Goal: Information Seeking & Learning: Learn about a topic

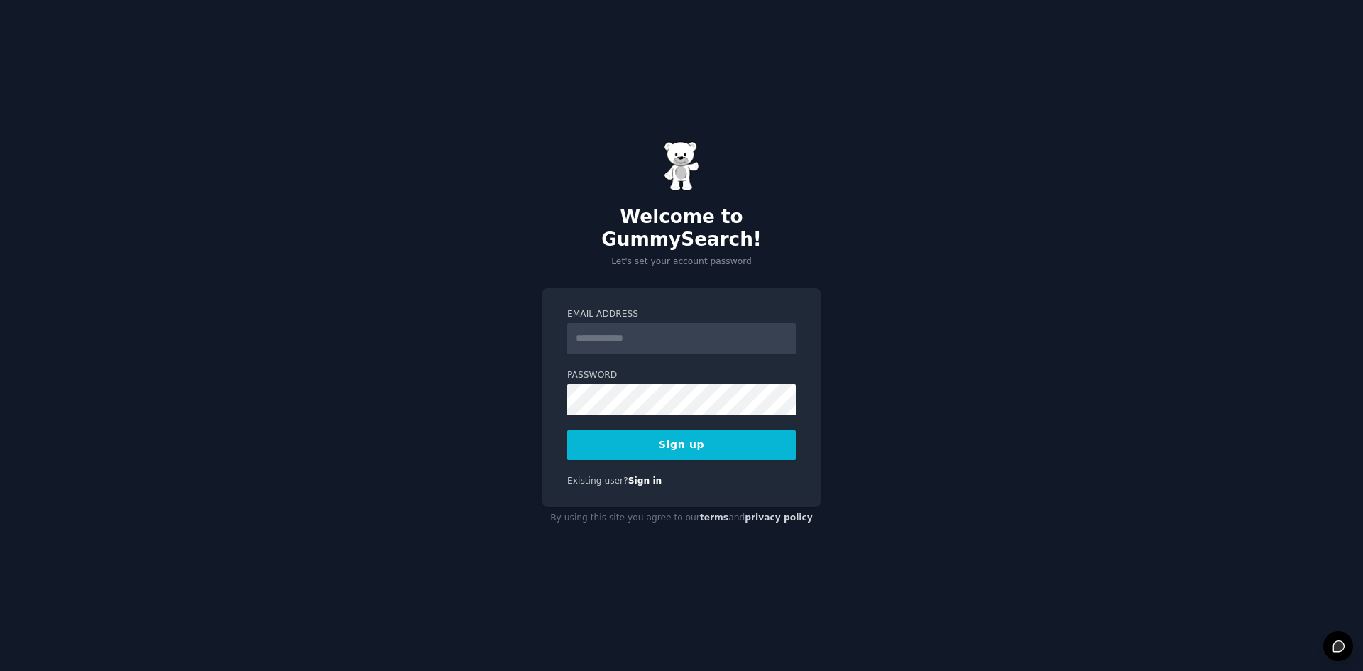
click at [594, 332] on input "Email Address" at bounding box center [681, 338] width 229 height 31
click at [592, 339] on input "Email Address" at bounding box center [681, 338] width 229 height 31
type input "**********"
click at [615, 476] on span "Existing user?" at bounding box center [597, 481] width 61 height 10
click at [701, 433] on button "Sign up" at bounding box center [681, 445] width 229 height 30
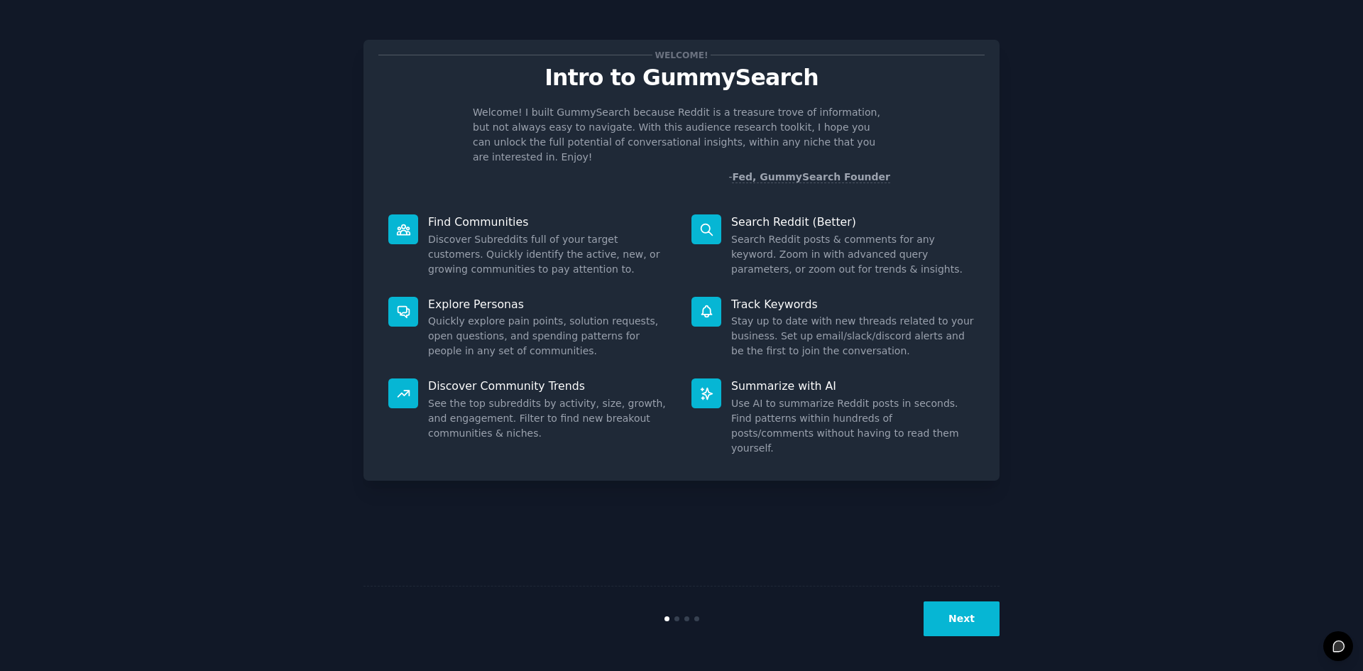
click at [979, 623] on button "Next" at bounding box center [961, 618] width 76 height 35
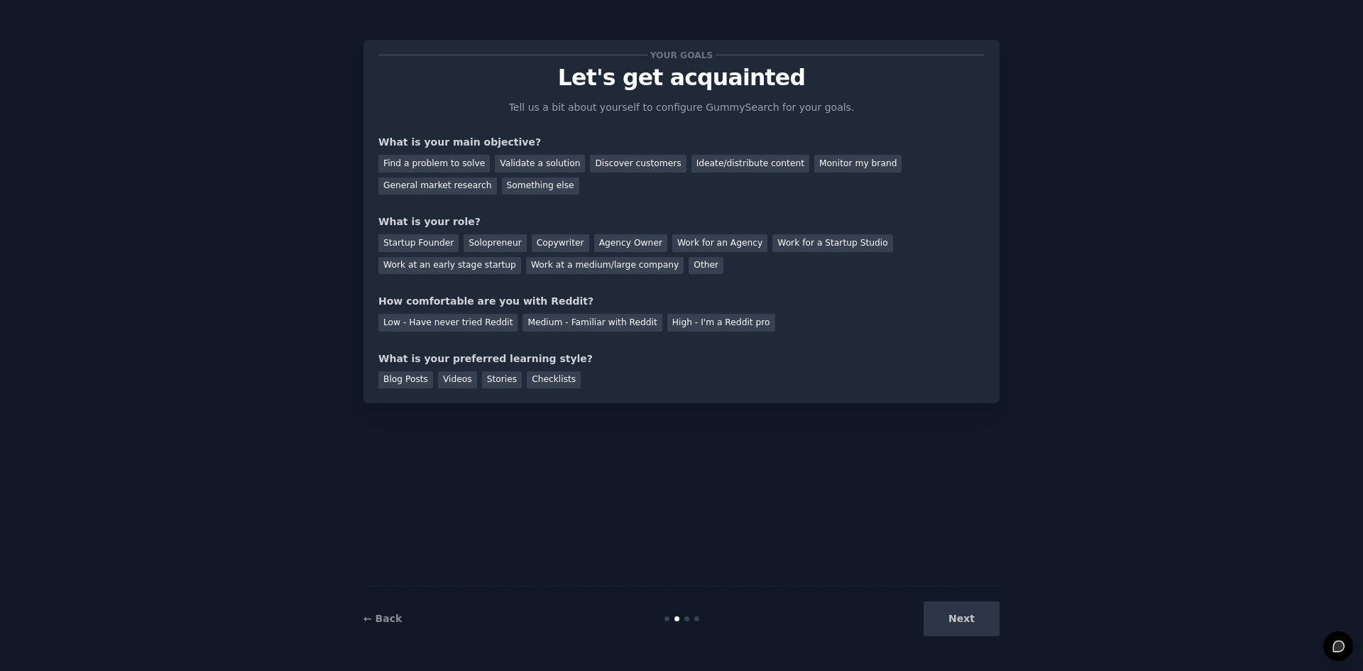
click at [979, 623] on div "Next" at bounding box center [893, 618] width 212 height 35
click at [969, 612] on div "Next" at bounding box center [893, 618] width 212 height 35
click at [969, 620] on div "Next" at bounding box center [893, 618] width 212 height 35
click at [963, 628] on div "Next" at bounding box center [893, 618] width 212 height 35
click at [409, 377] on div "Blog Posts" at bounding box center [405, 380] width 55 height 18
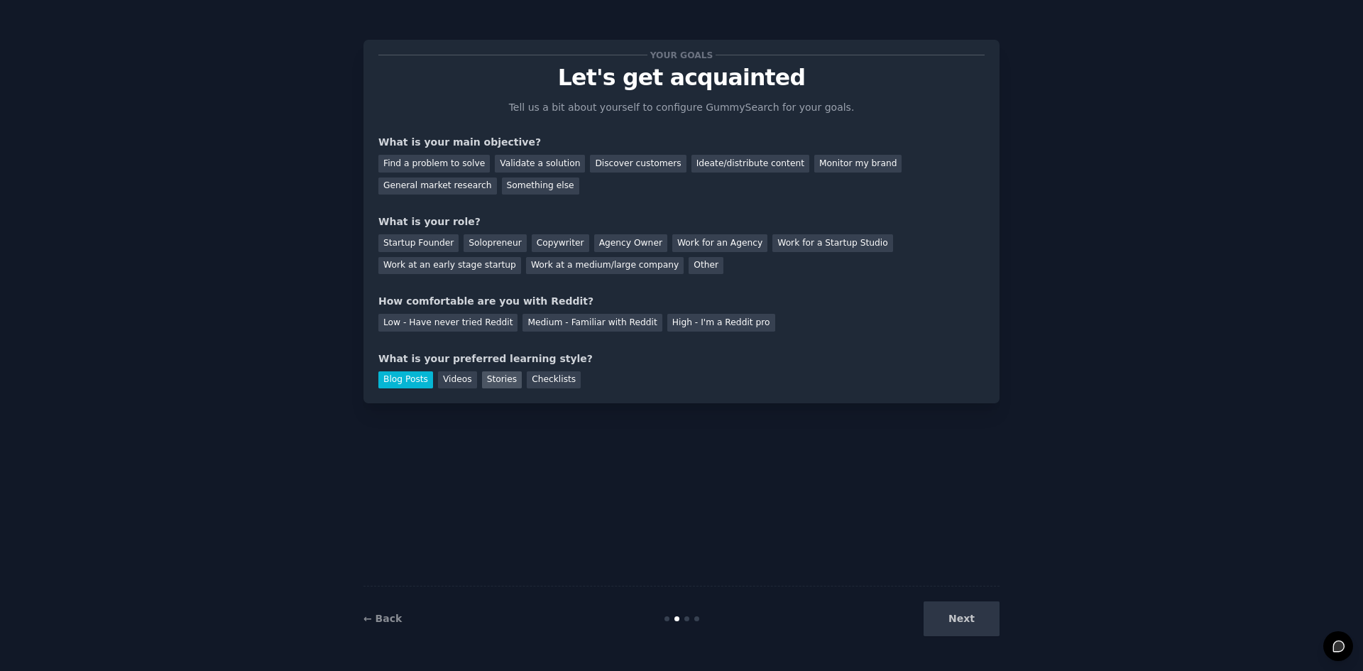
click at [497, 382] on div "Stories" at bounding box center [502, 380] width 40 height 18
click at [419, 378] on div "Blog Posts" at bounding box center [405, 380] width 55 height 18
click at [458, 162] on div "Find a problem to solve" at bounding box center [433, 164] width 111 height 18
click at [497, 177] on div "General market research" at bounding box center [437, 186] width 119 height 18
click at [453, 158] on div "Find a problem to solve" at bounding box center [433, 164] width 111 height 18
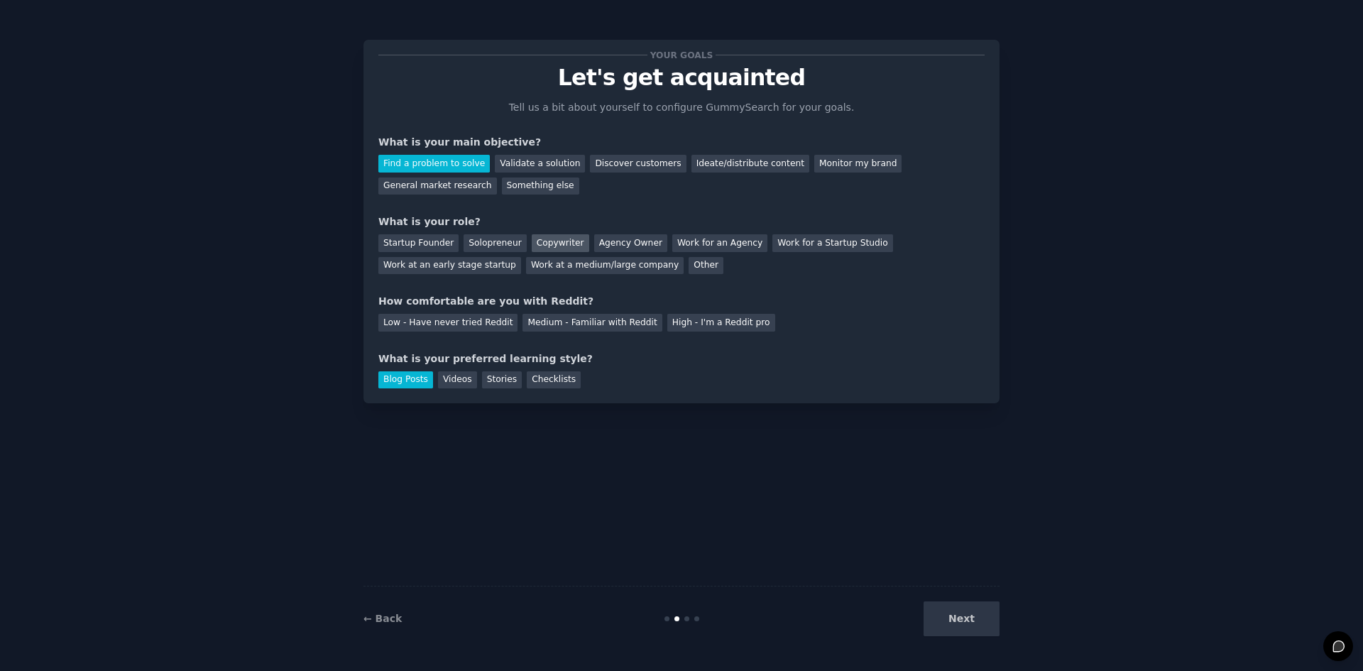
click at [532, 243] on div "Copywriter" at bounding box center [560, 243] width 57 height 18
click at [563, 326] on div "Medium - Familiar with Reddit" at bounding box center [591, 323] width 139 height 18
click at [960, 617] on button "Next" at bounding box center [961, 618] width 76 height 35
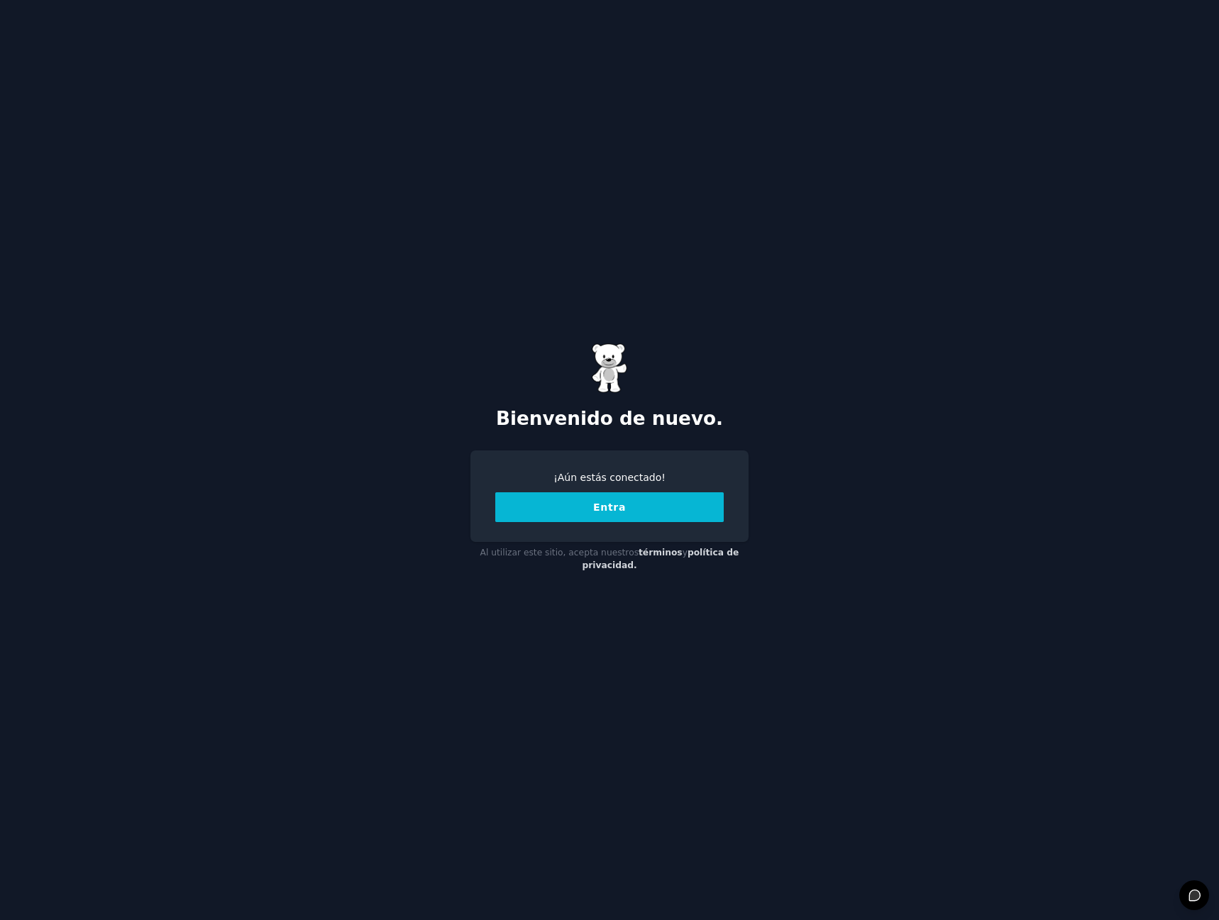
click at [605, 511] on font "Entra" at bounding box center [609, 507] width 33 height 11
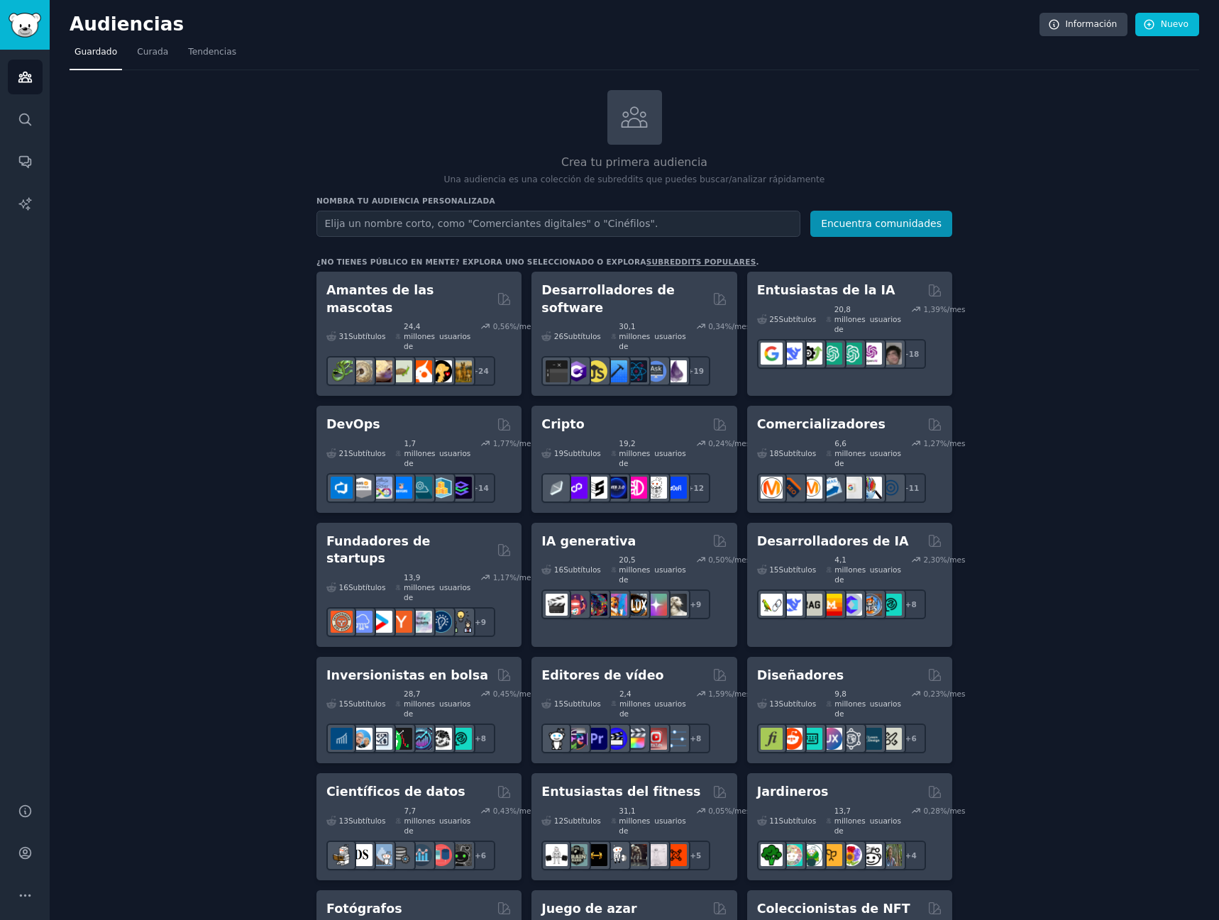
click at [370, 231] on input "text" at bounding box center [559, 224] width 484 height 26
click at [810, 211] on button "Encuentra comunidades" at bounding box center [881, 224] width 142 height 26
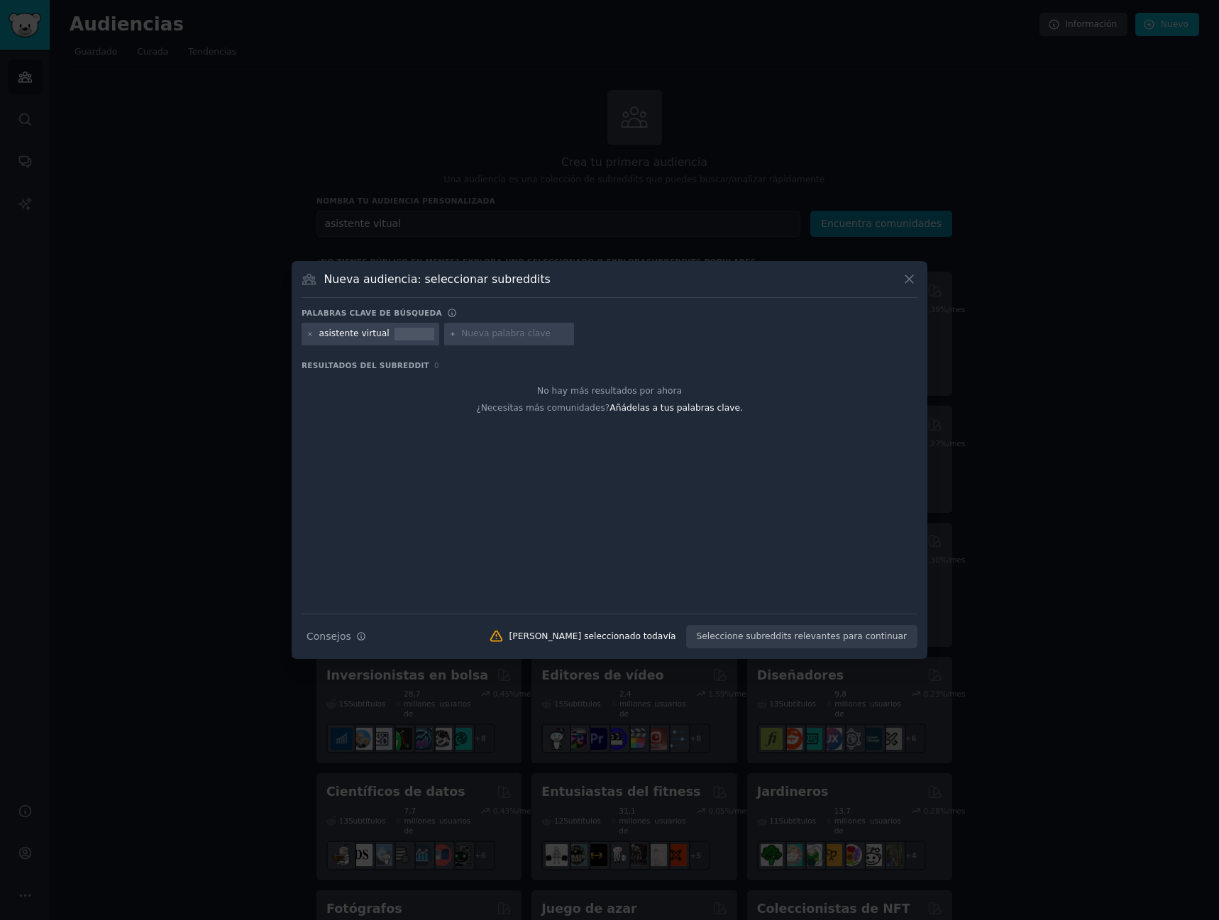
click at [904, 280] on icon at bounding box center [909, 279] width 15 height 15
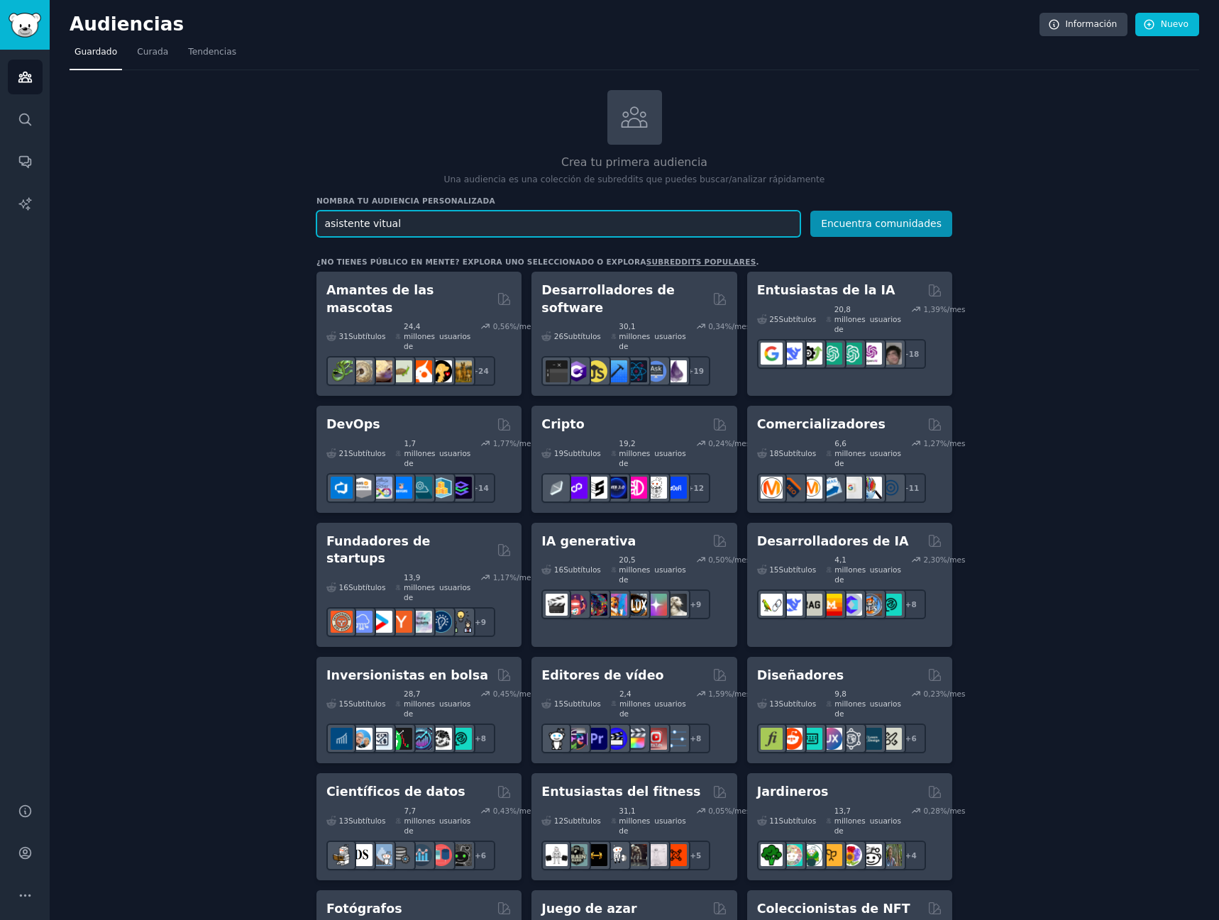
drag, startPoint x: 400, startPoint y: 225, endPoint x: 241, endPoint y: 214, distance: 158.7
type input "trabajo remoto"
click at [810, 211] on button "Encuentra comunidades" at bounding box center [881, 224] width 142 height 26
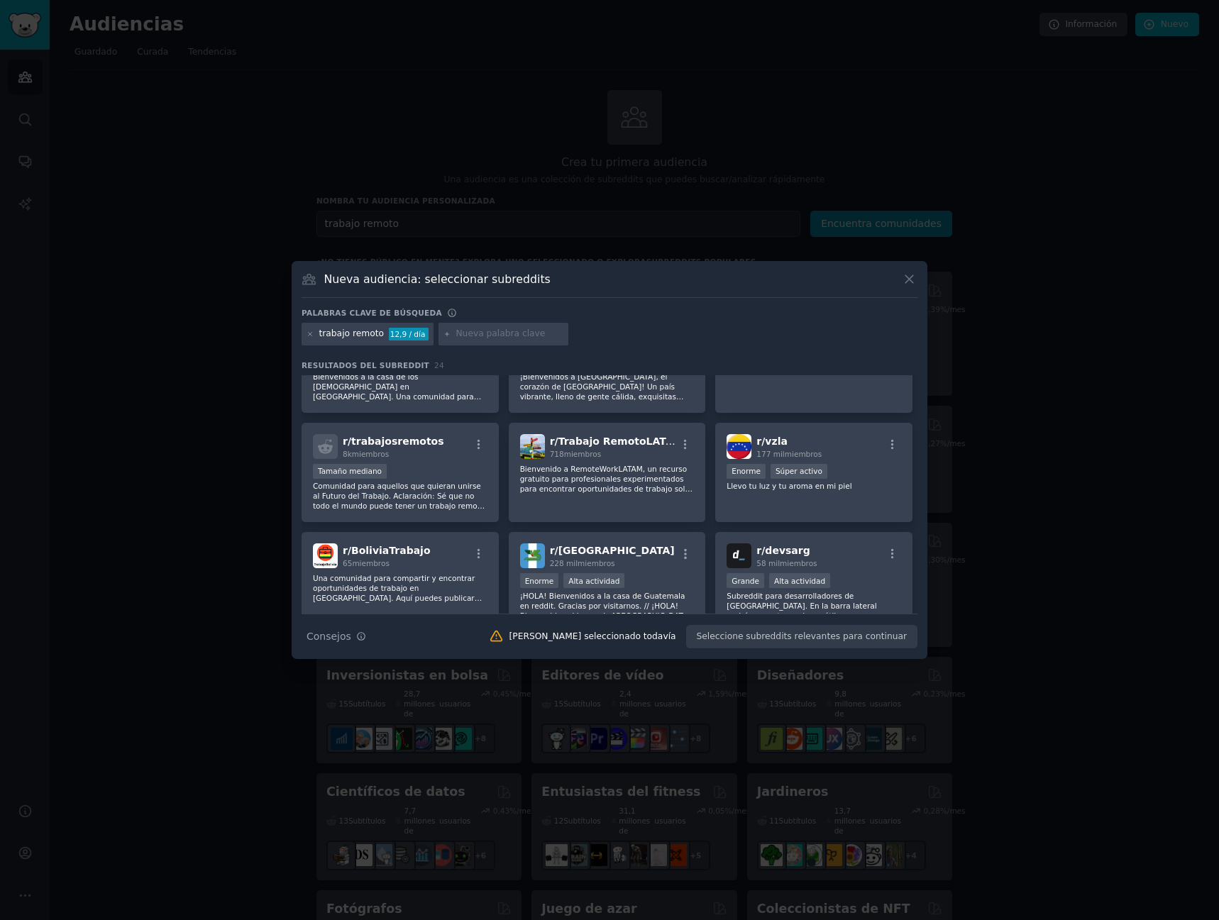
scroll to position [30, 0]
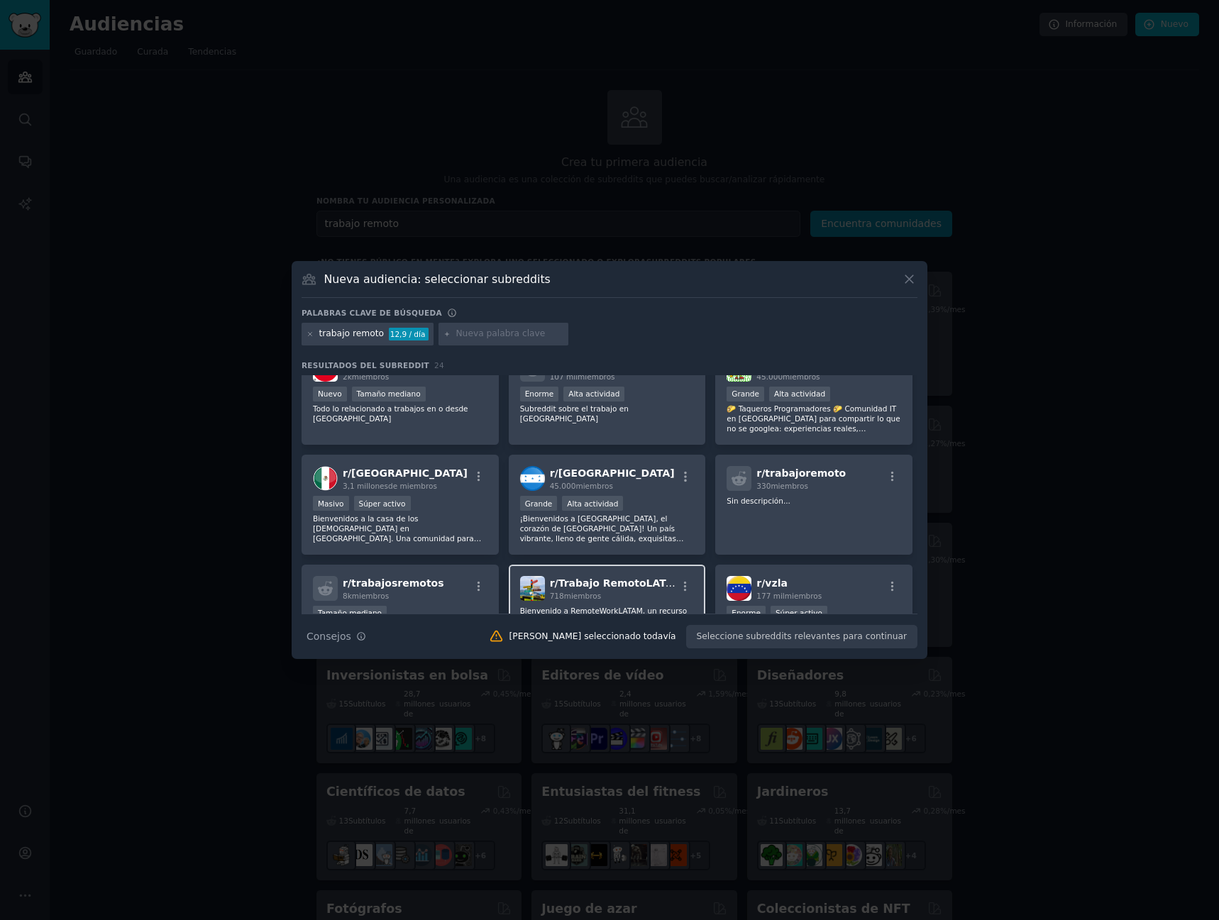
click at [628, 595] on div "718 miembros" at bounding box center [613, 596] width 127 height 10
click at [645, 583] on font "Trabajo RemotoLATAM" at bounding box center [621, 583] width 125 height 11
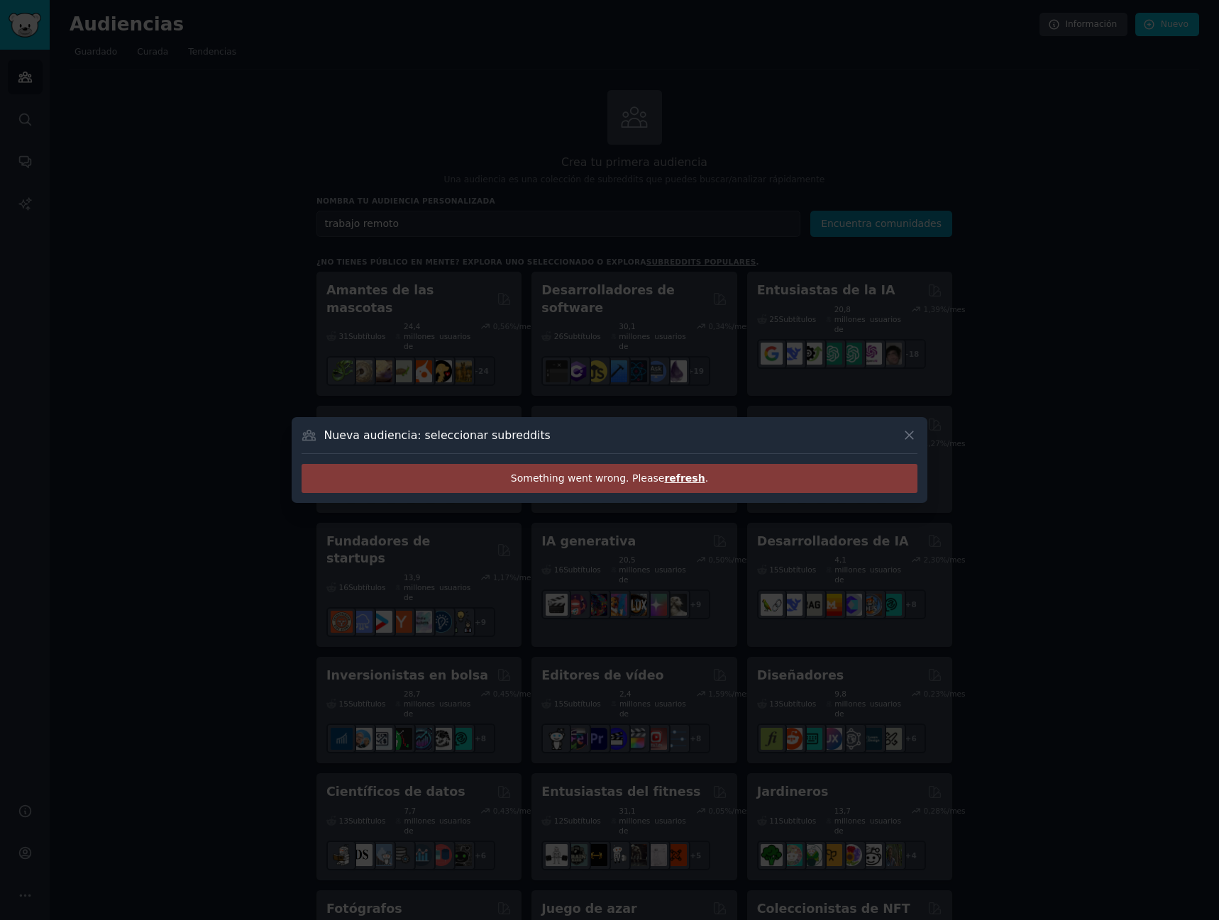
click at [645, 583] on div at bounding box center [609, 460] width 1219 height 920
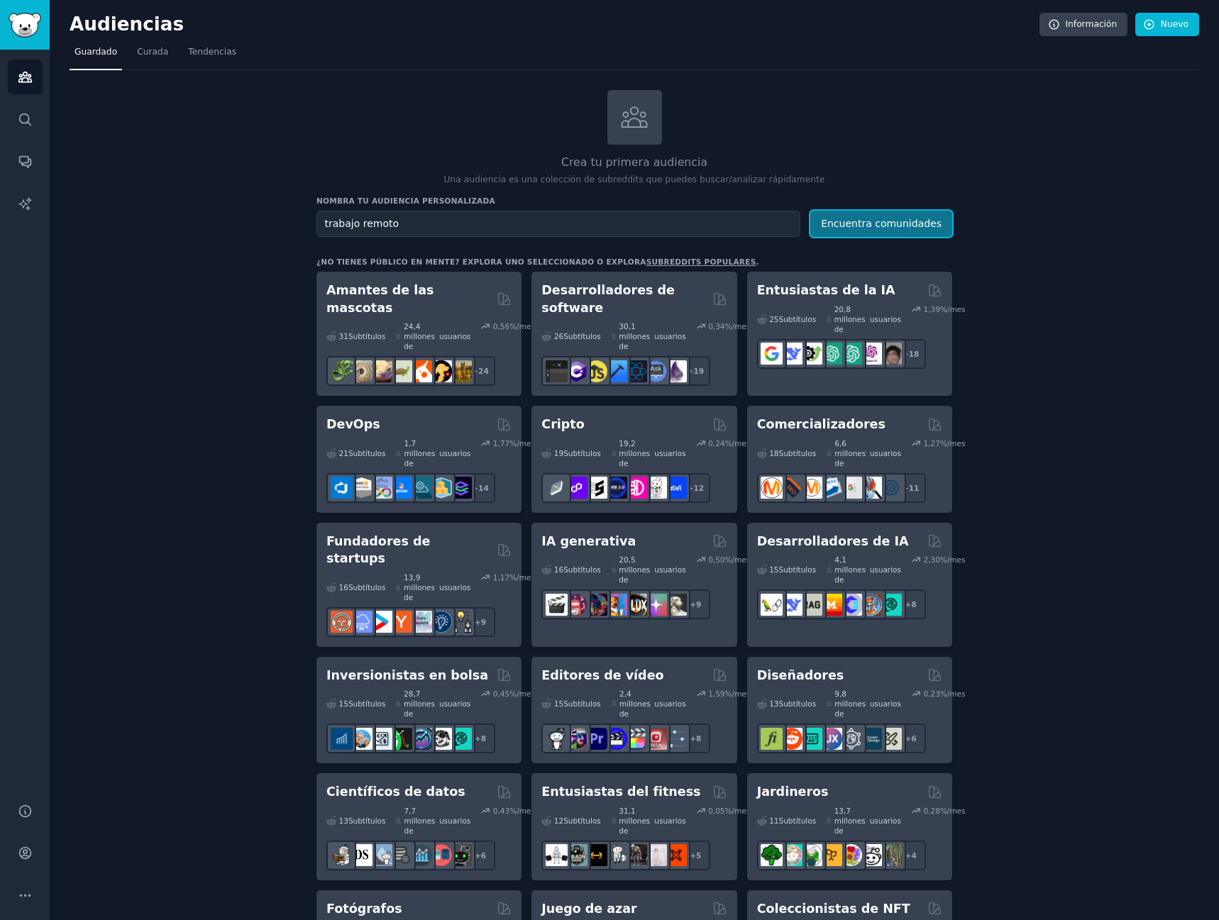
click at [884, 228] on font "Encuentra comunidades" at bounding box center [881, 223] width 121 height 11
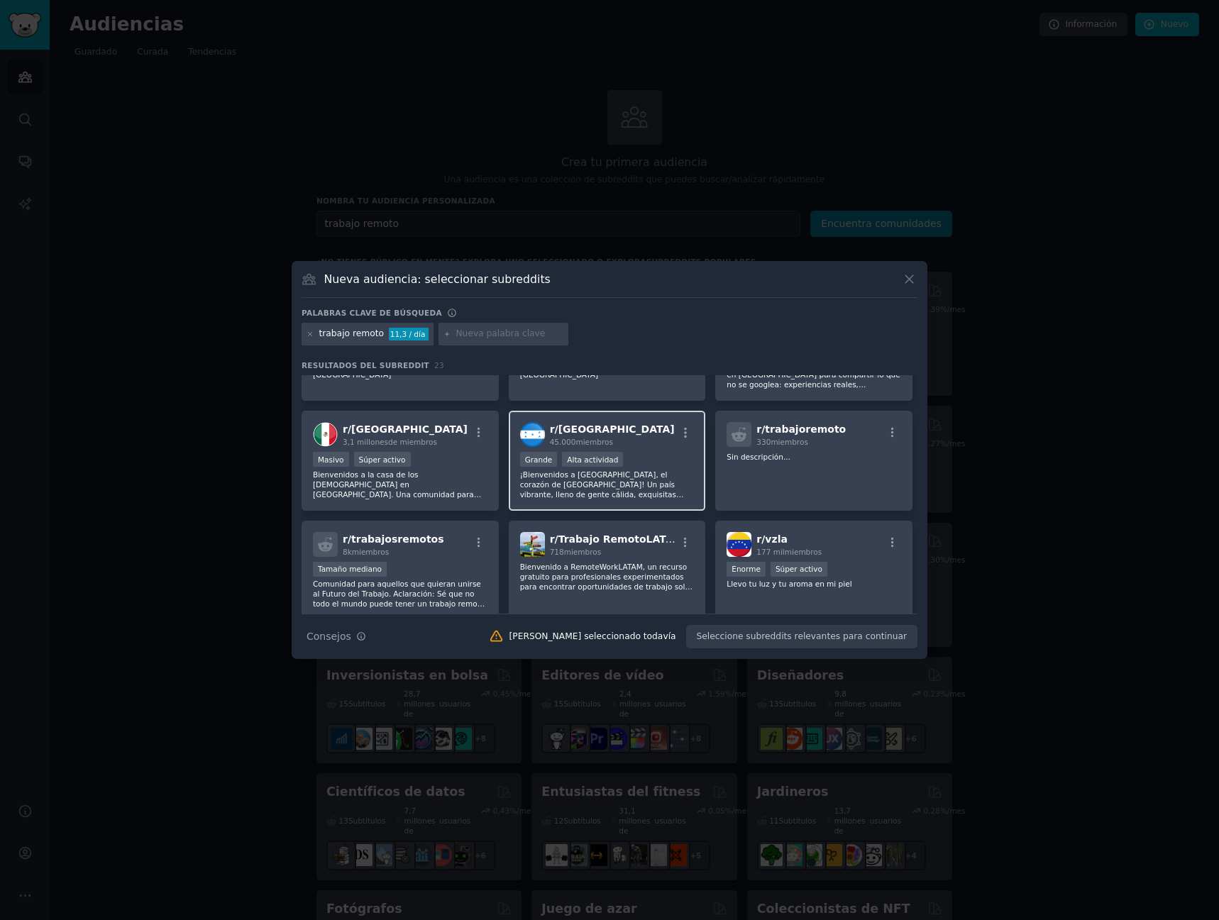
scroll to position [142, 0]
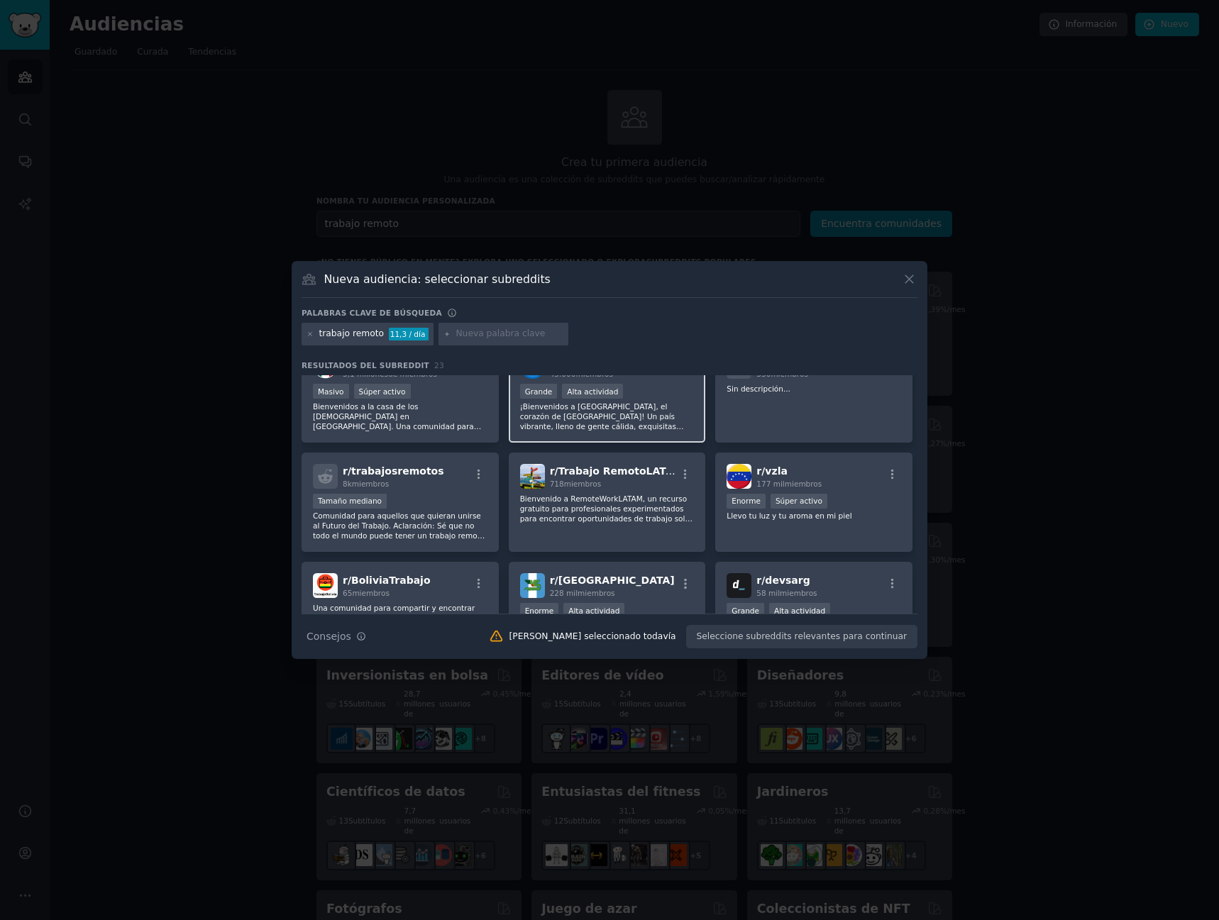
click at [656, 529] on div "r/ Trabajo RemotoLATAM 718 miembros Bienvenido a RemoteWorkLATAM, un recurso gr…" at bounding box center [607, 503] width 197 height 100
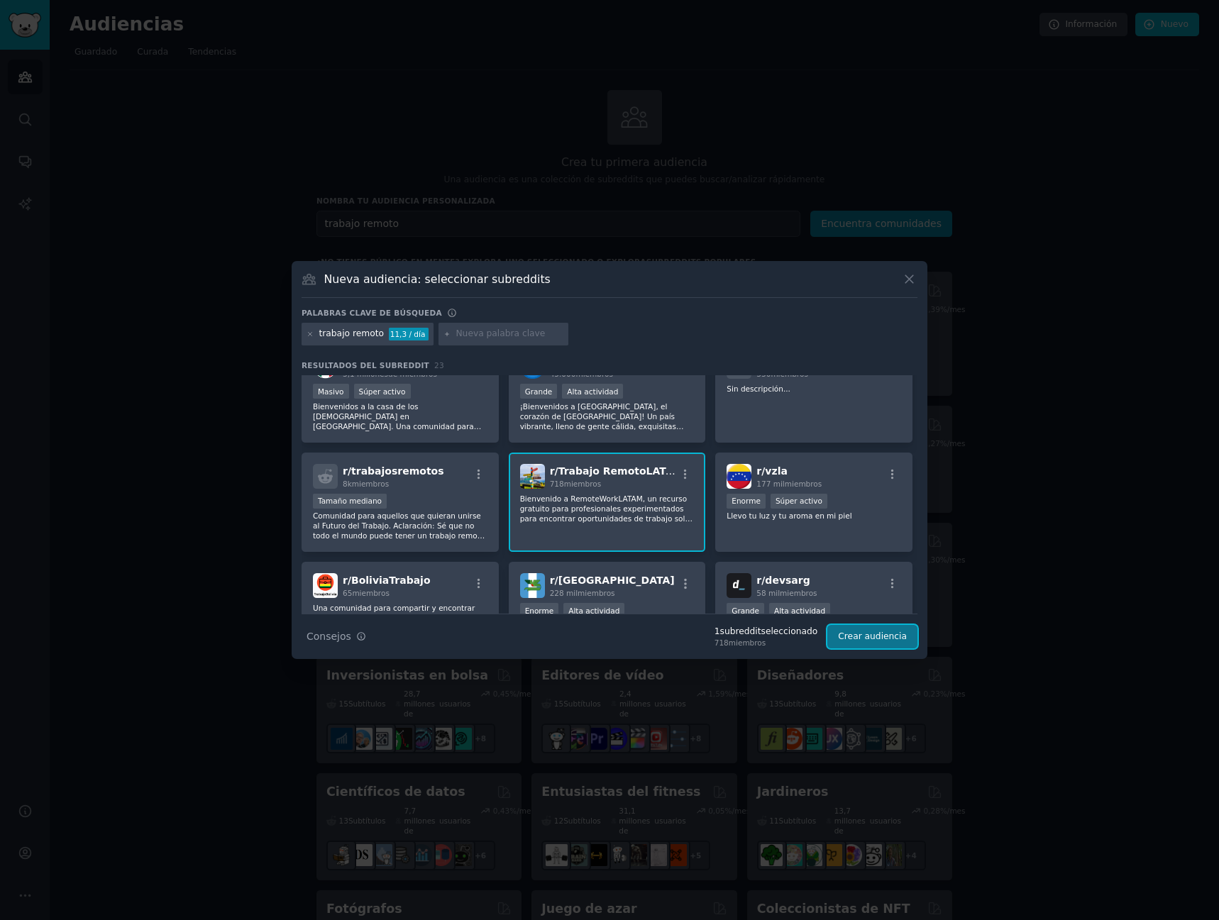
click at [891, 641] on font "Crear audiencia" at bounding box center [872, 637] width 69 height 10
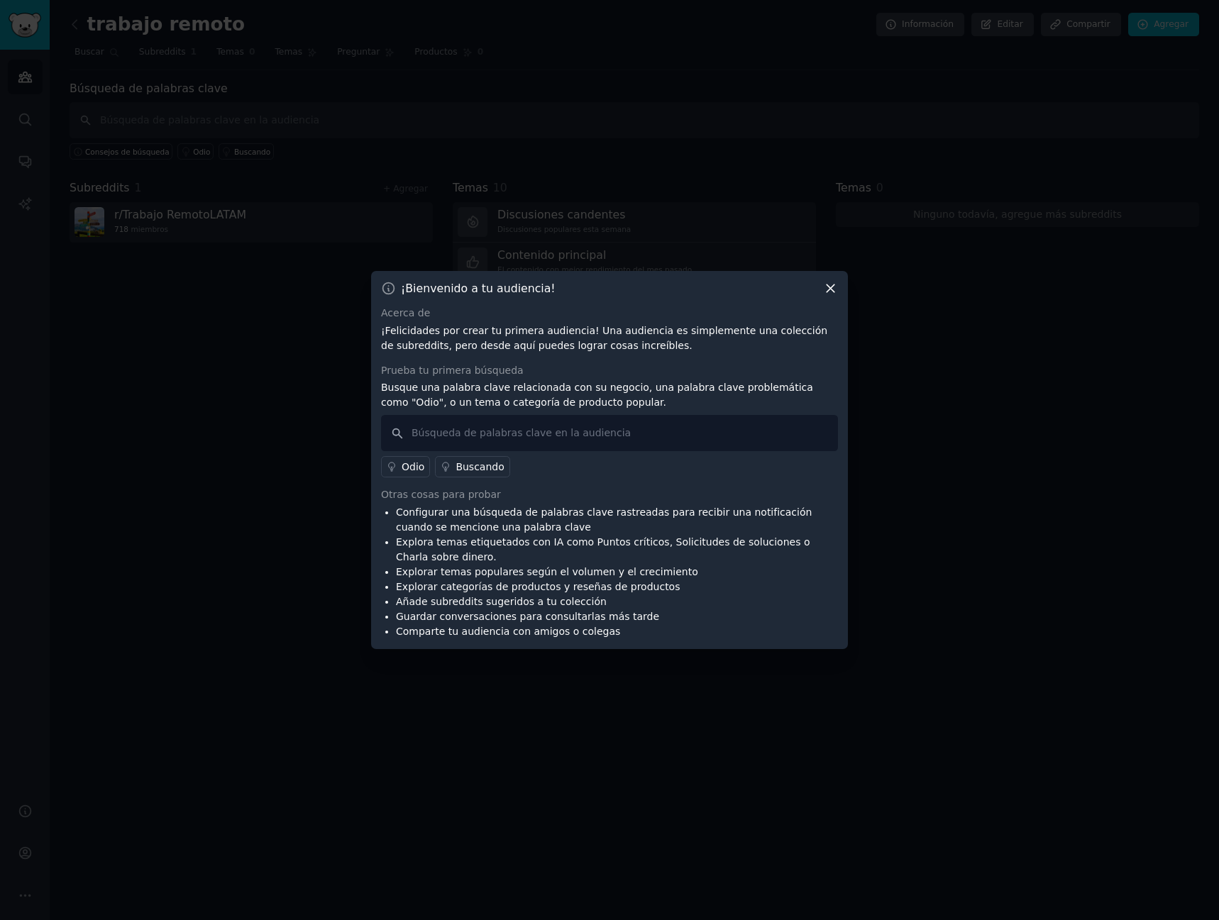
click at [823, 287] on div "¡Bienvenido a tu audiencia!" at bounding box center [609, 288] width 457 height 15
click at [832, 292] on icon at bounding box center [830, 288] width 15 height 15
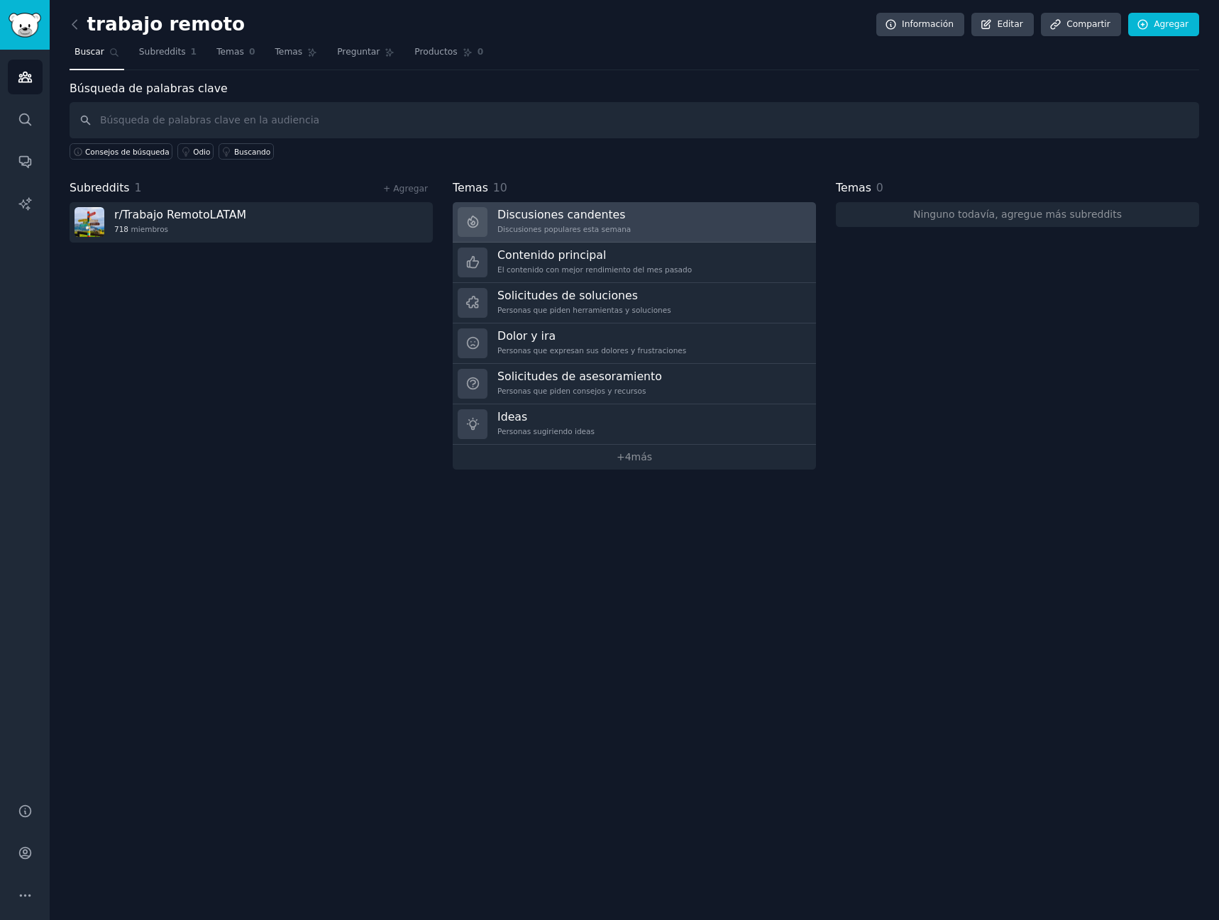
click at [663, 228] on link "Discusiones candentes Discusiones populares esta semana" at bounding box center [634, 222] width 363 height 40
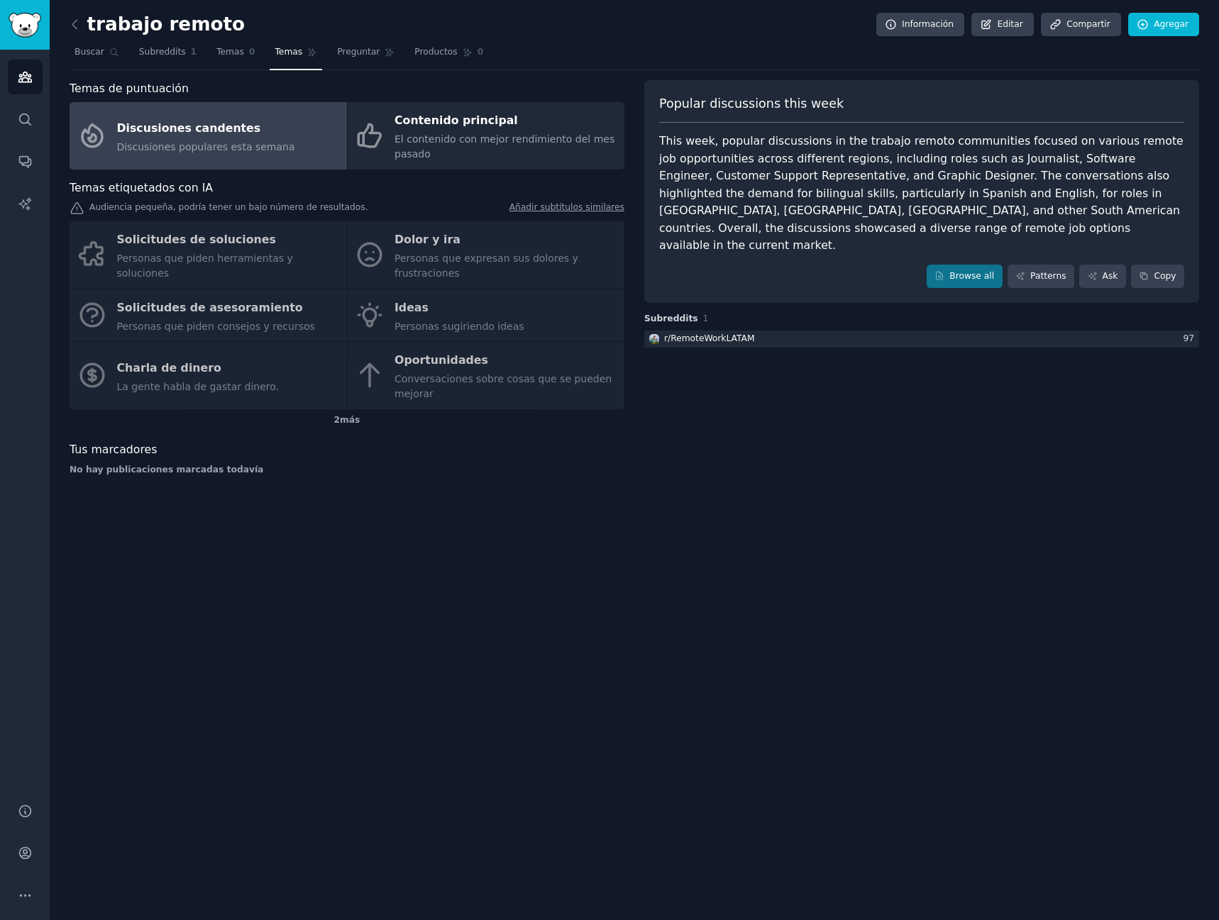
click at [509, 262] on div "Solicitudes de soluciones Personas que piden herramientas y soluciones Dolor y …" at bounding box center [347, 315] width 555 height 188
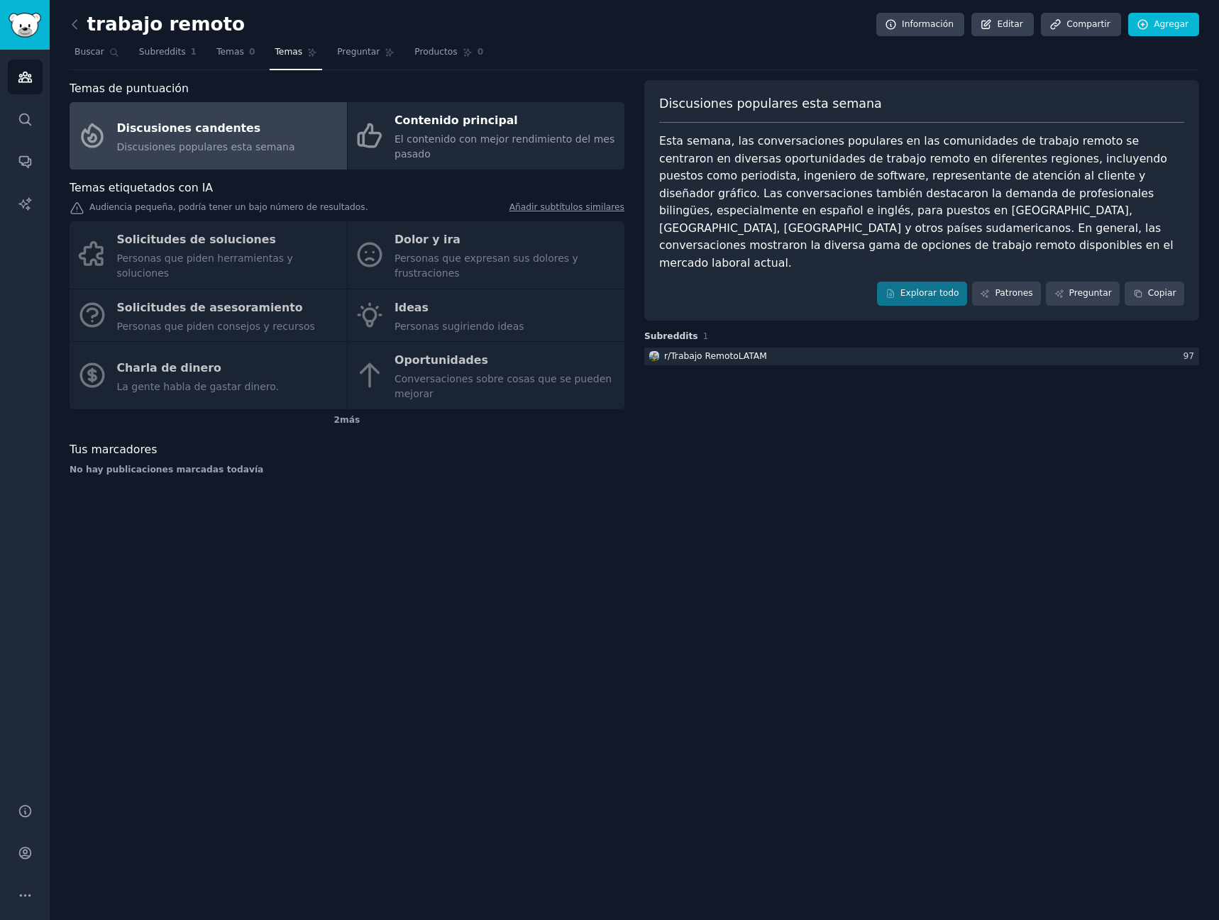
click at [466, 363] on div "Solicitudes de soluciones Personas que piden herramientas y soluciones Dolor y …" at bounding box center [347, 315] width 555 height 188
drag, startPoint x: 473, startPoint y: 383, endPoint x: 490, endPoint y: 331, distance: 55.0
click at [475, 375] on div "Solicitudes de soluciones Personas que piden herramientas y soluciones Dolor y …" at bounding box center [347, 315] width 555 height 188
click at [414, 363] on div "Solicitudes de soluciones Personas que piden herramientas y soluciones Dolor y …" at bounding box center [347, 315] width 555 height 188
click at [424, 336] on div "Solicitudes de soluciones Personas que piden herramientas y soluciones Dolor y …" at bounding box center [347, 315] width 555 height 188
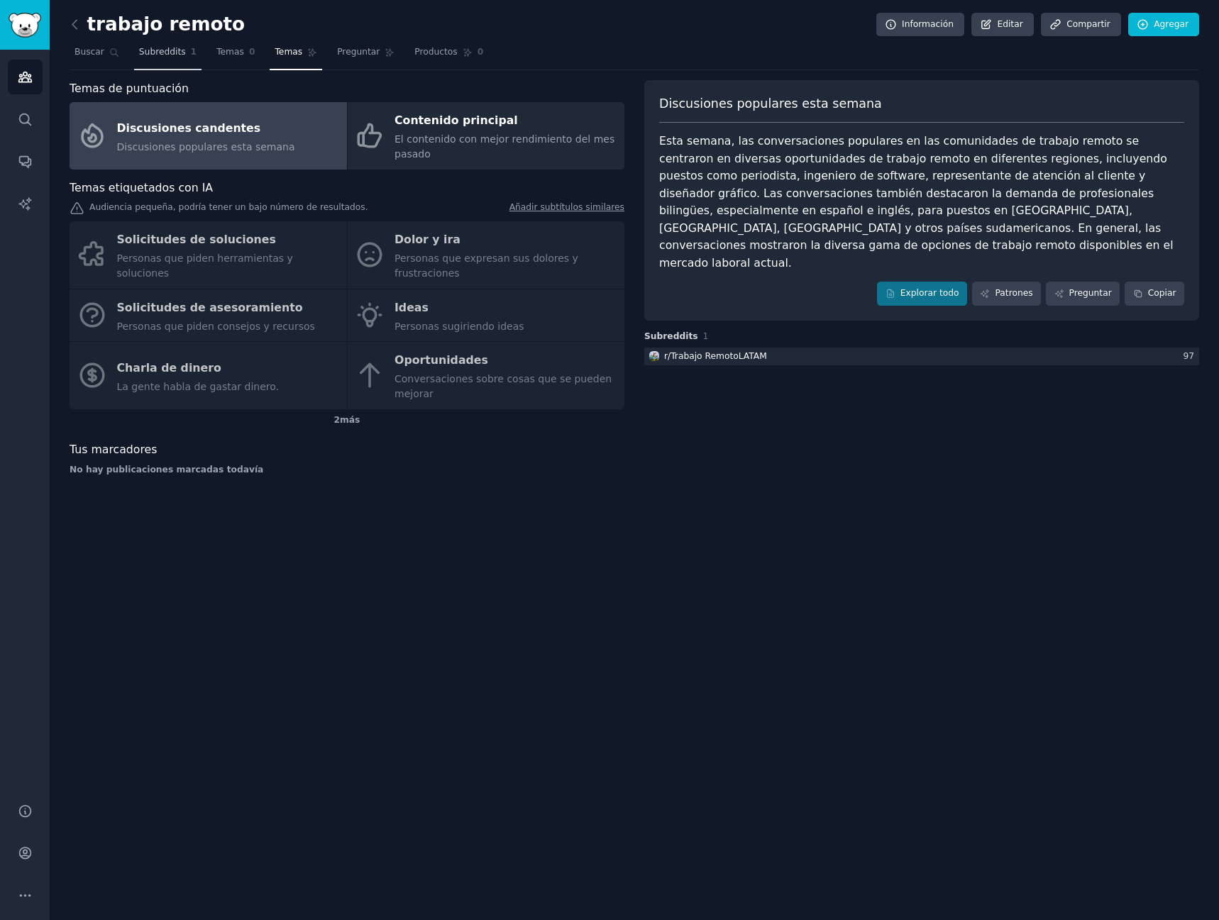
click at [145, 56] on font "Subreddits" at bounding box center [162, 52] width 47 height 10
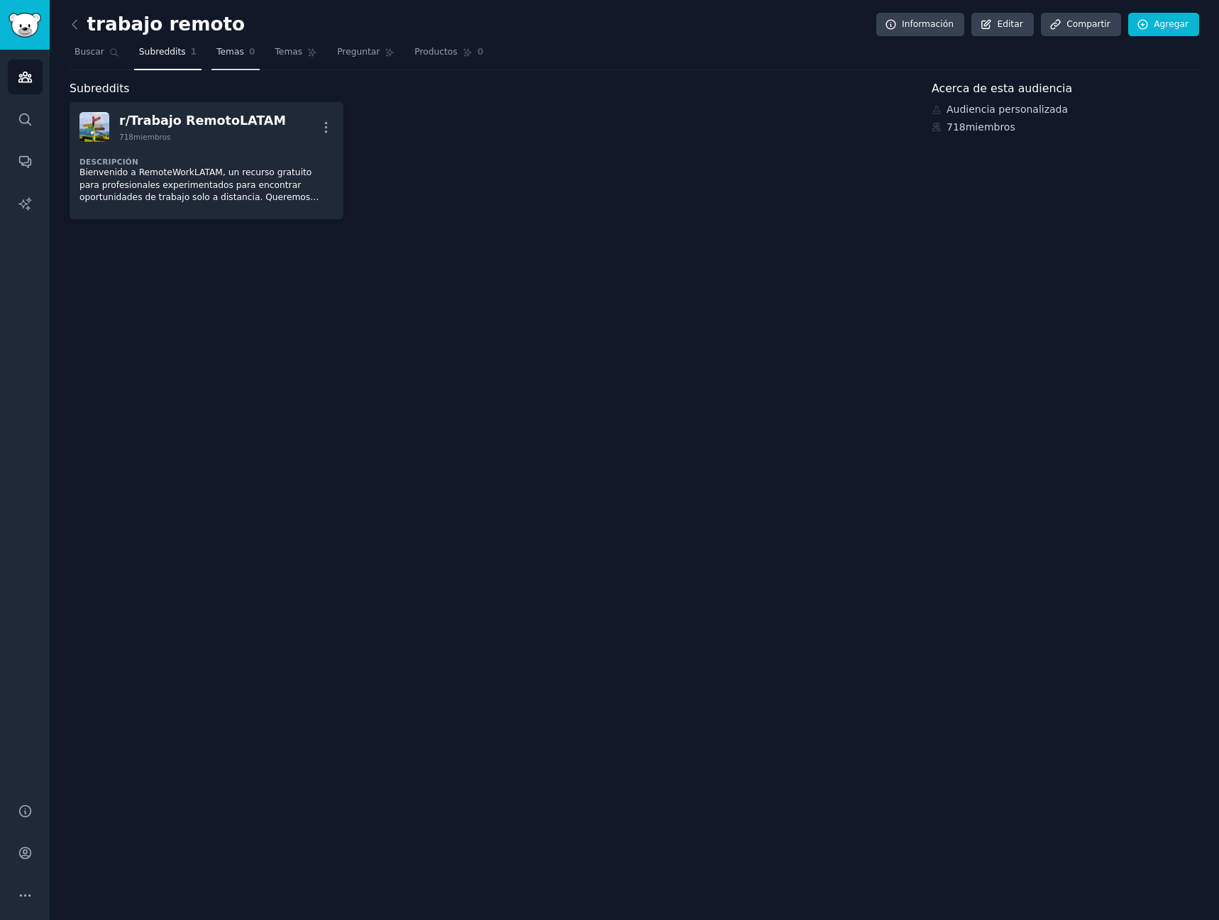
click at [216, 54] on font "Temas" at bounding box center [230, 52] width 28 height 10
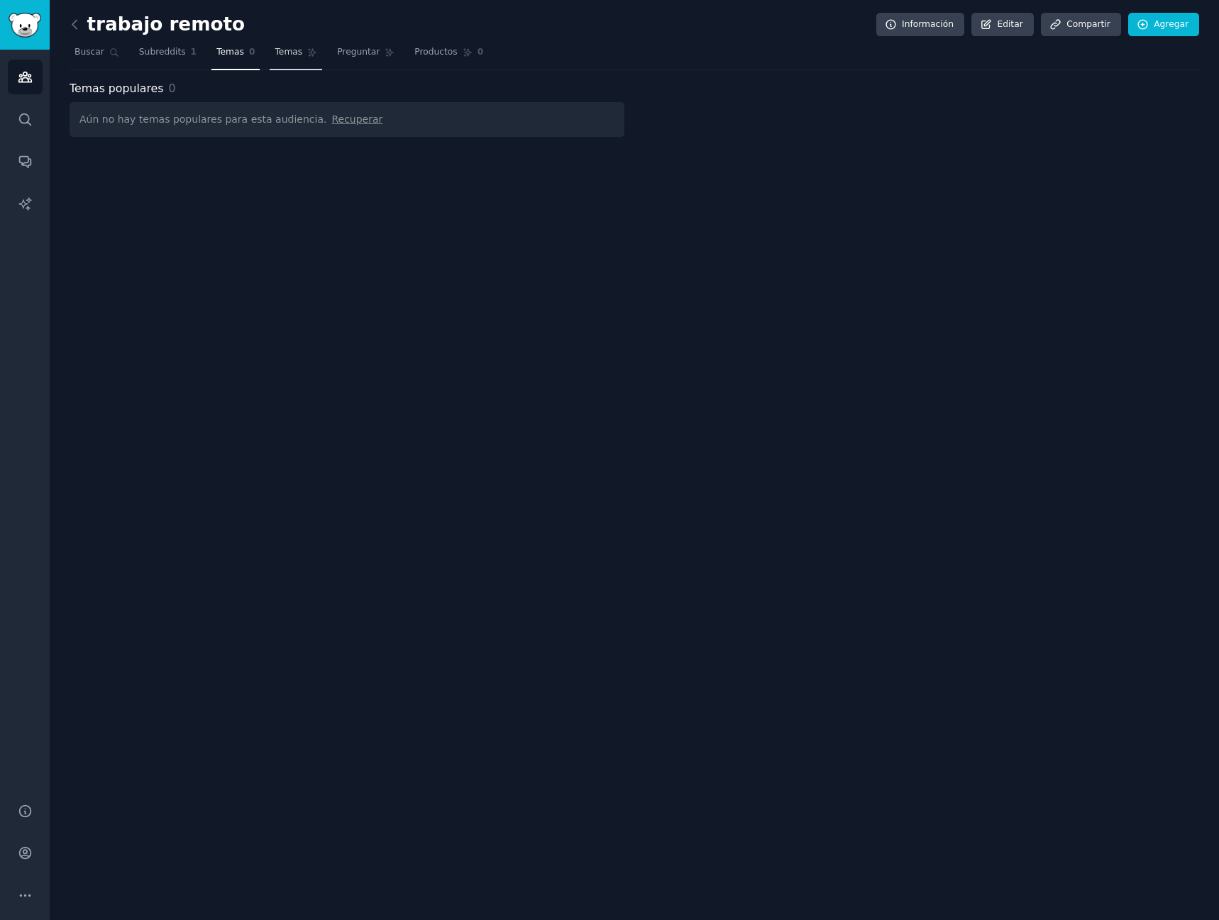
drag, startPoint x: 277, startPoint y: 52, endPoint x: 295, endPoint y: 52, distance: 18.5
click at [279, 52] on font "Temas" at bounding box center [289, 52] width 28 height 10
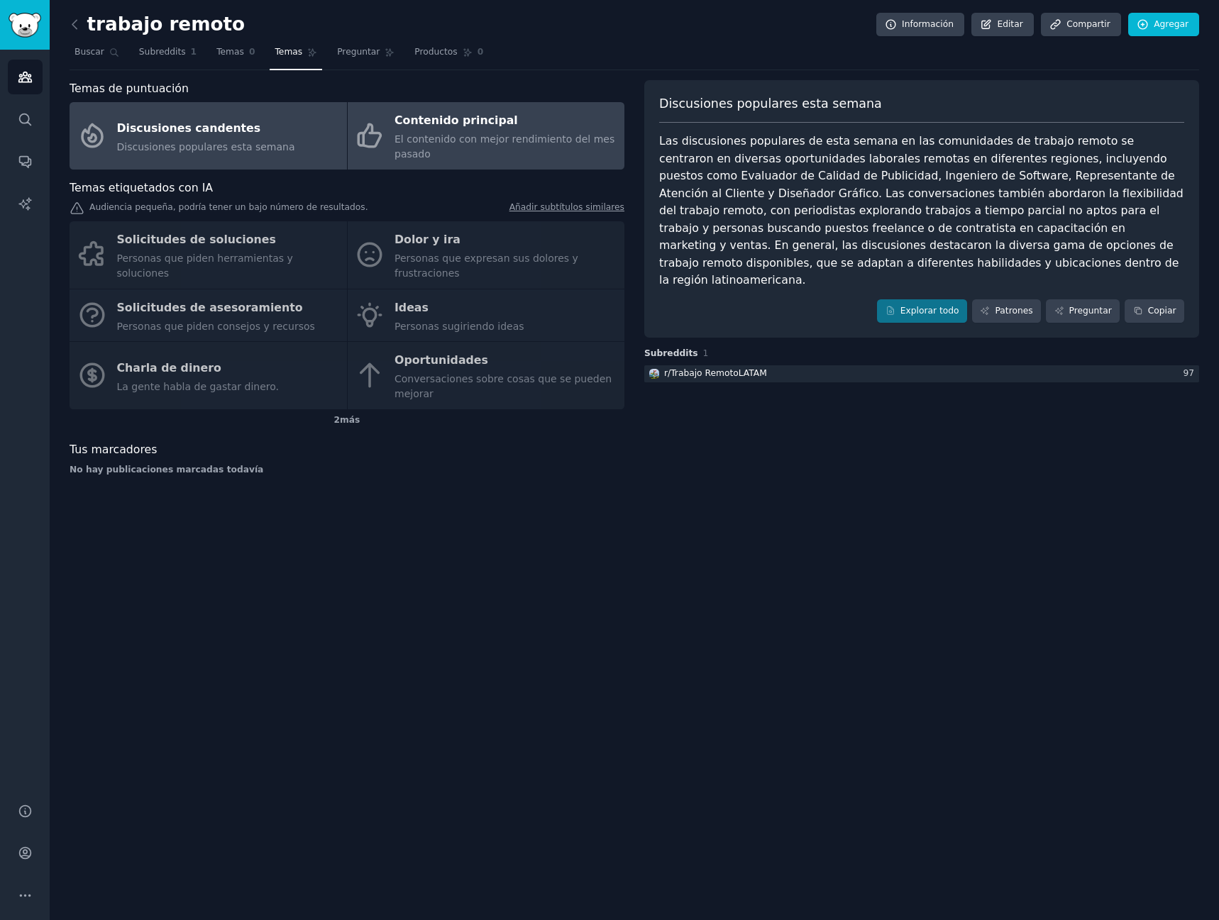
click at [522, 155] on div "El contenido con mejor rendimiento del mes pasado" at bounding box center [506, 147] width 223 height 30
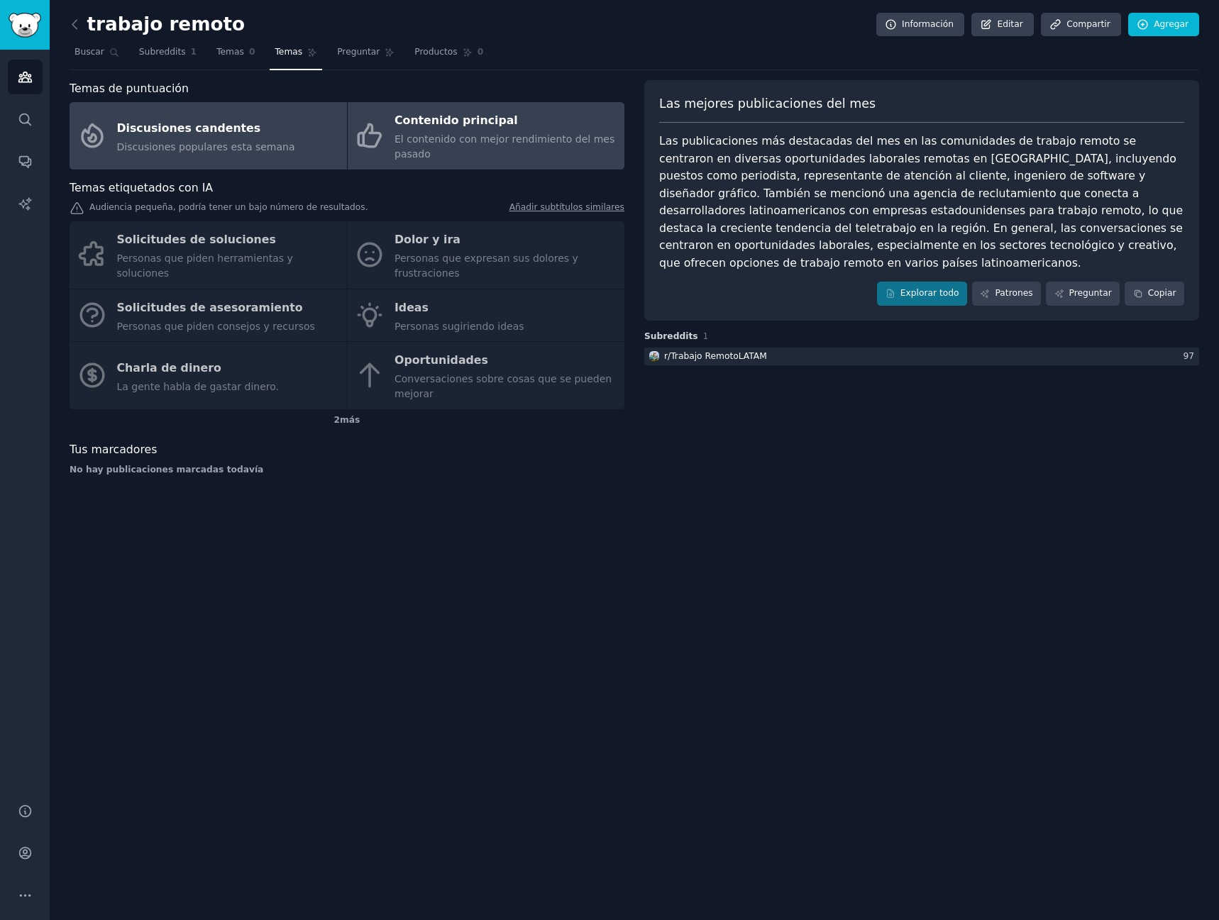
click at [180, 144] on font "Discusiones populares esta semana" at bounding box center [206, 146] width 178 height 11
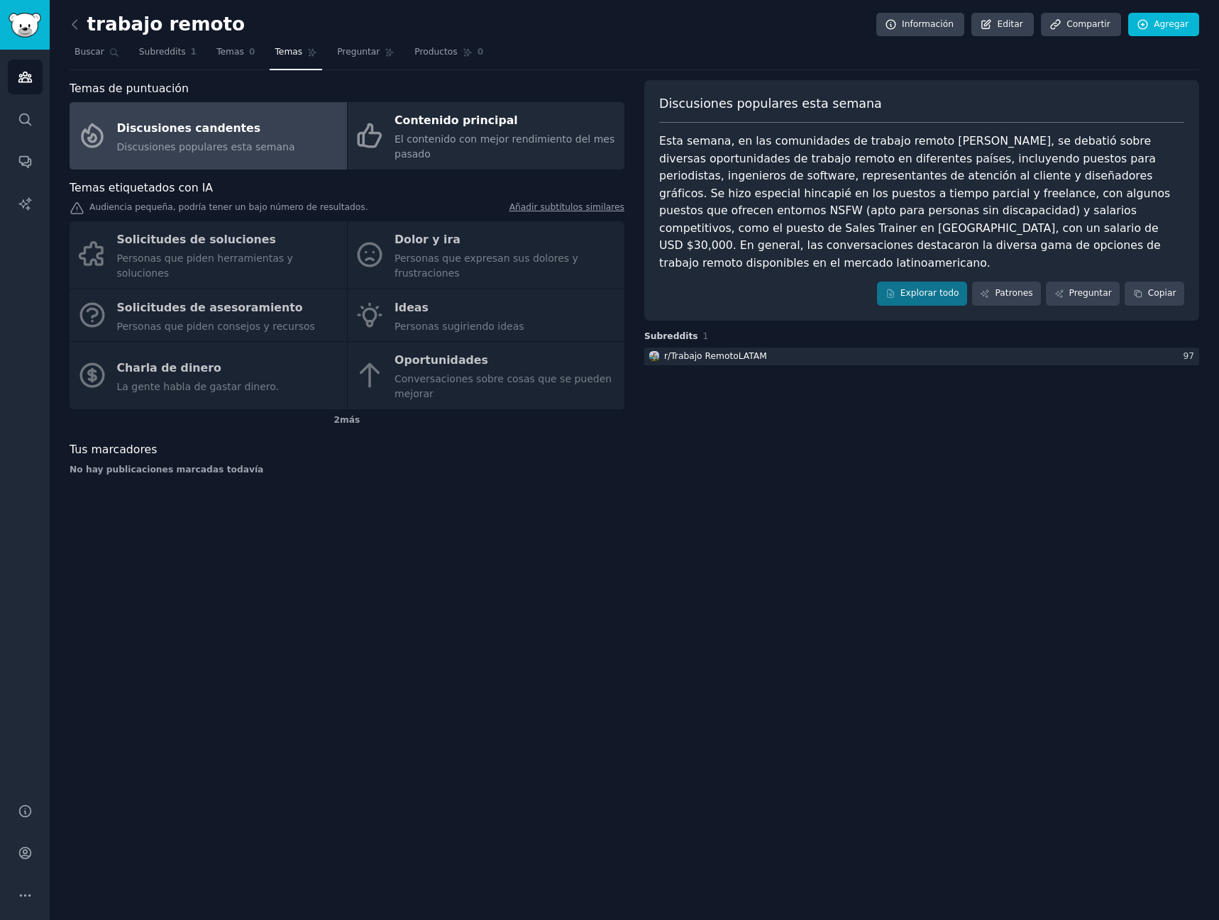
click at [551, 260] on div "Solicitudes de soluciones Personas que piden herramientas y soluciones Dolor y …" at bounding box center [347, 315] width 555 height 188
click at [522, 260] on div "Solicitudes de soluciones Personas que piden herramientas y soluciones Dolor y …" at bounding box center [347, 315] width 555 height 188
click at [507, 251] on div "Solicitudes de soluciones Personas que piden herramientas y soluciones Dolor y …" at bounding box center [347, 315] width 555 height 188
click at [19, 77] on icon "Barra lateral" at bounding box center [25, 77] width 15 height 15
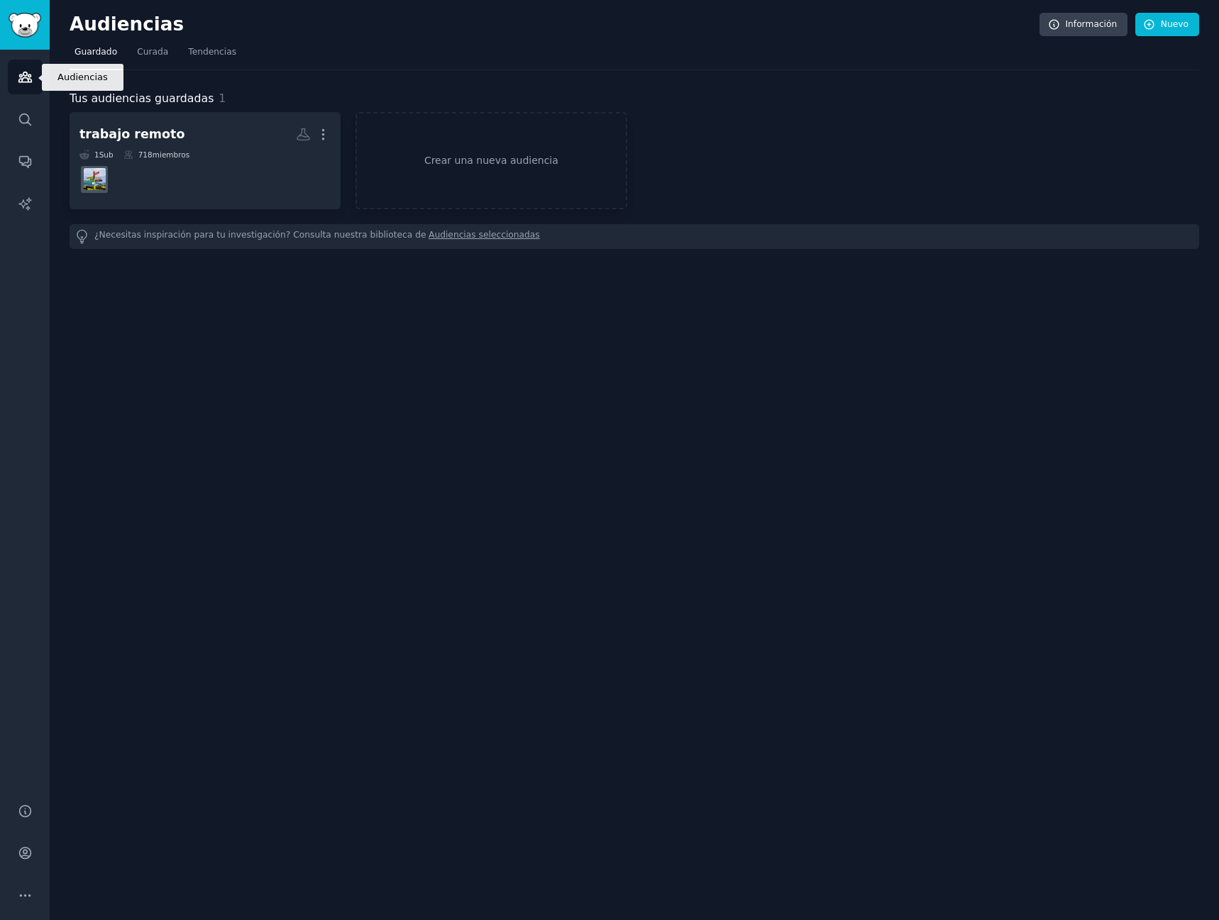
click at [19, 77] on icon "Barra lateral" at bounding box center [25, 77] width 15 height 15
click at [18, 28] on img "Barra lateral" at bounding box center [25, 25] width 33 height 25
click at [18, 31] on img "Barra lateral" at bounding box center [25, 25] width 33 height 25
click at [200, 56] on font "Tendencias" at bounding box center [212, 52] width 48 height 10
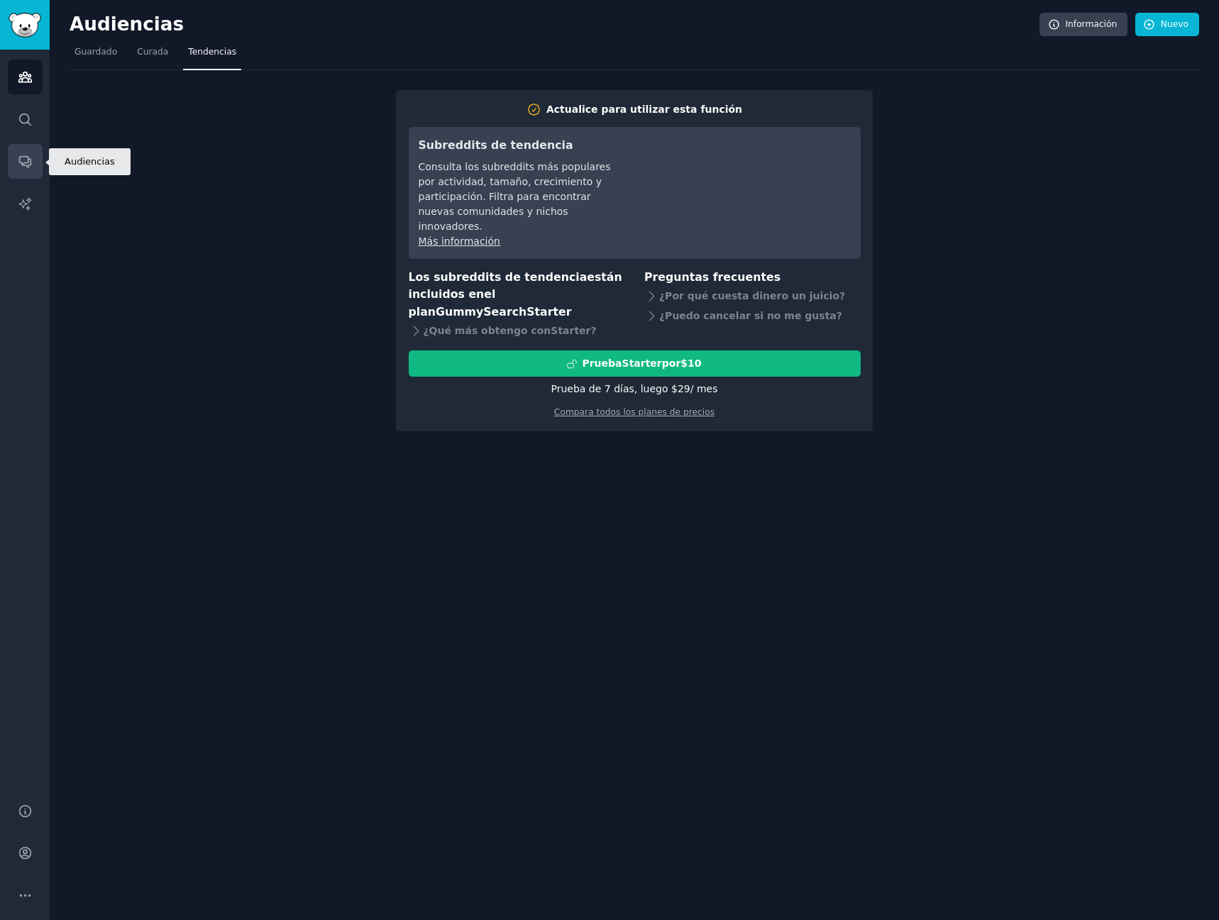
click at [21, 158] on icon "Barra lateral" at bounding box center [25, 161] width 15 height 15
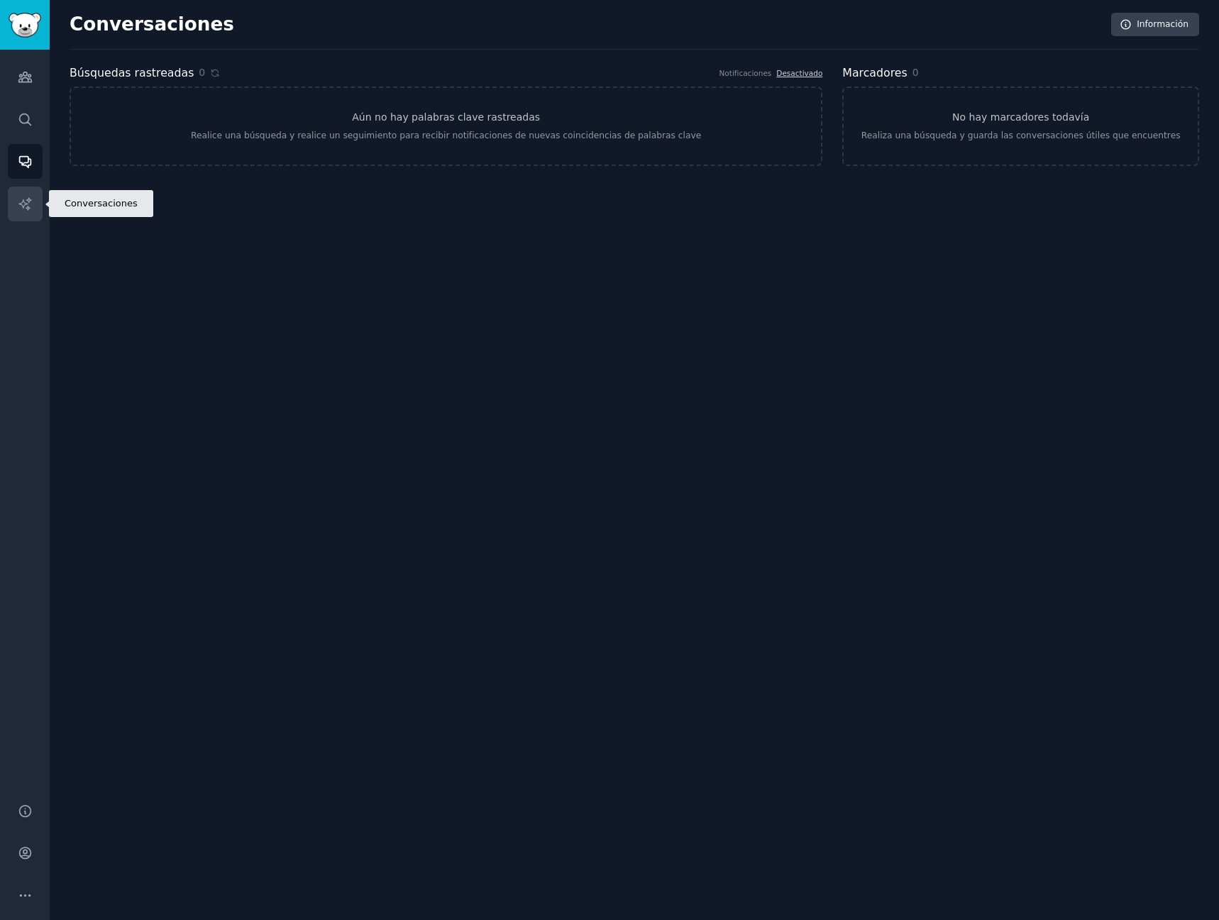
click at [18, 207] on icon "Barra lateral" at bounding box center [25, 204] width 15 height 15
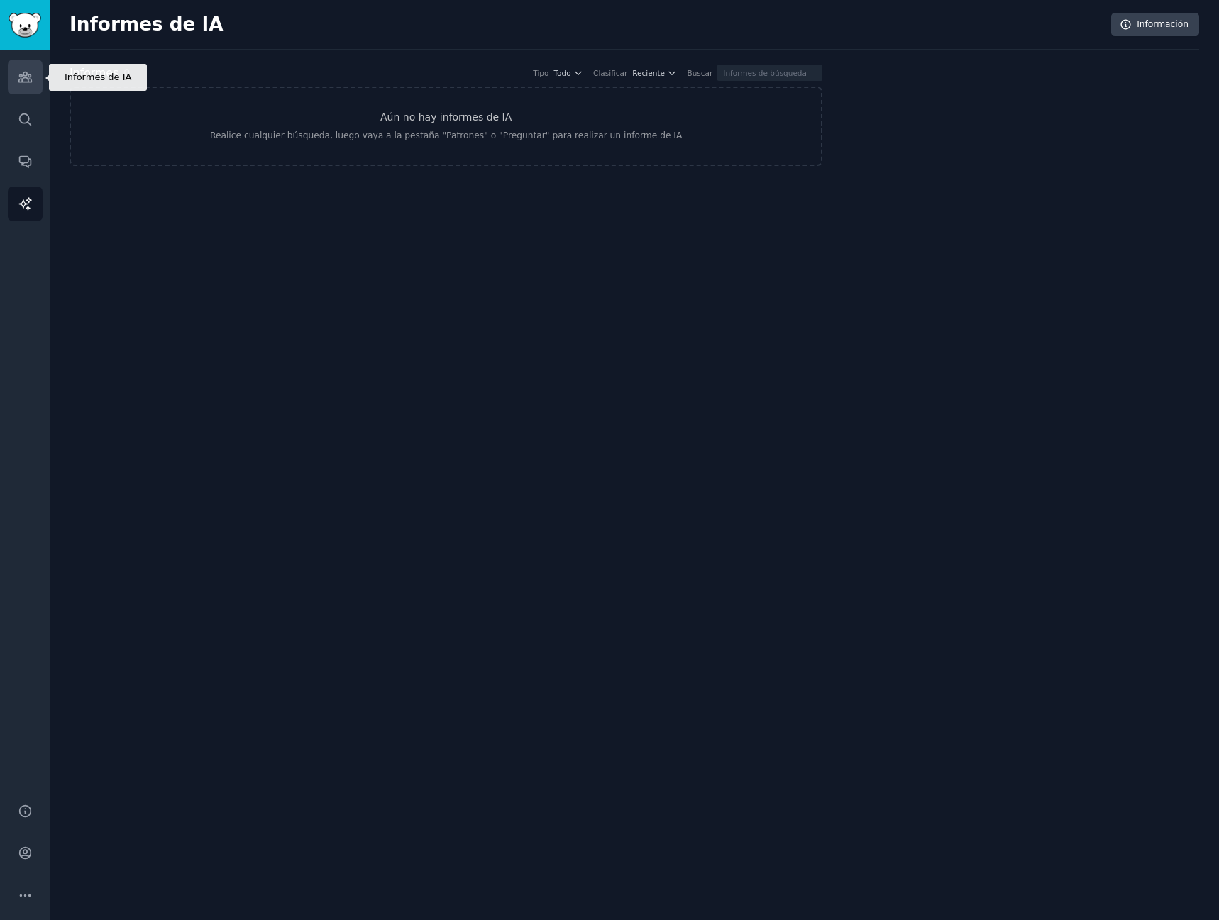
click at [23, 73] on icon "Barra lateral" at bounding box center [24, 77] width 13 height 10
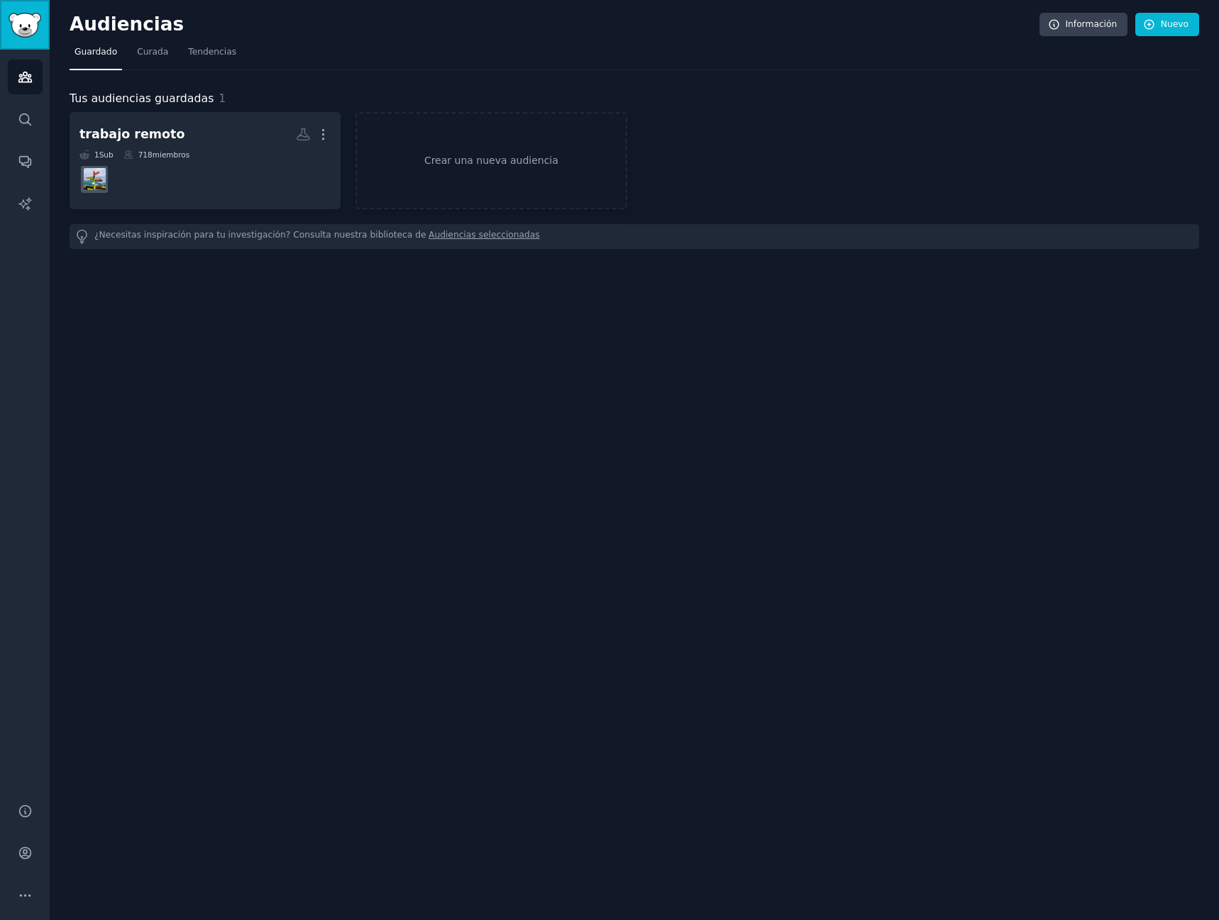
click at [31, 25] on img "Barra lateral" at bounding box center [25, 25] width 33 height 25
click at [23, 854] on icon "Barra lateral" at bounding box center [25, 853] width 15 height 15
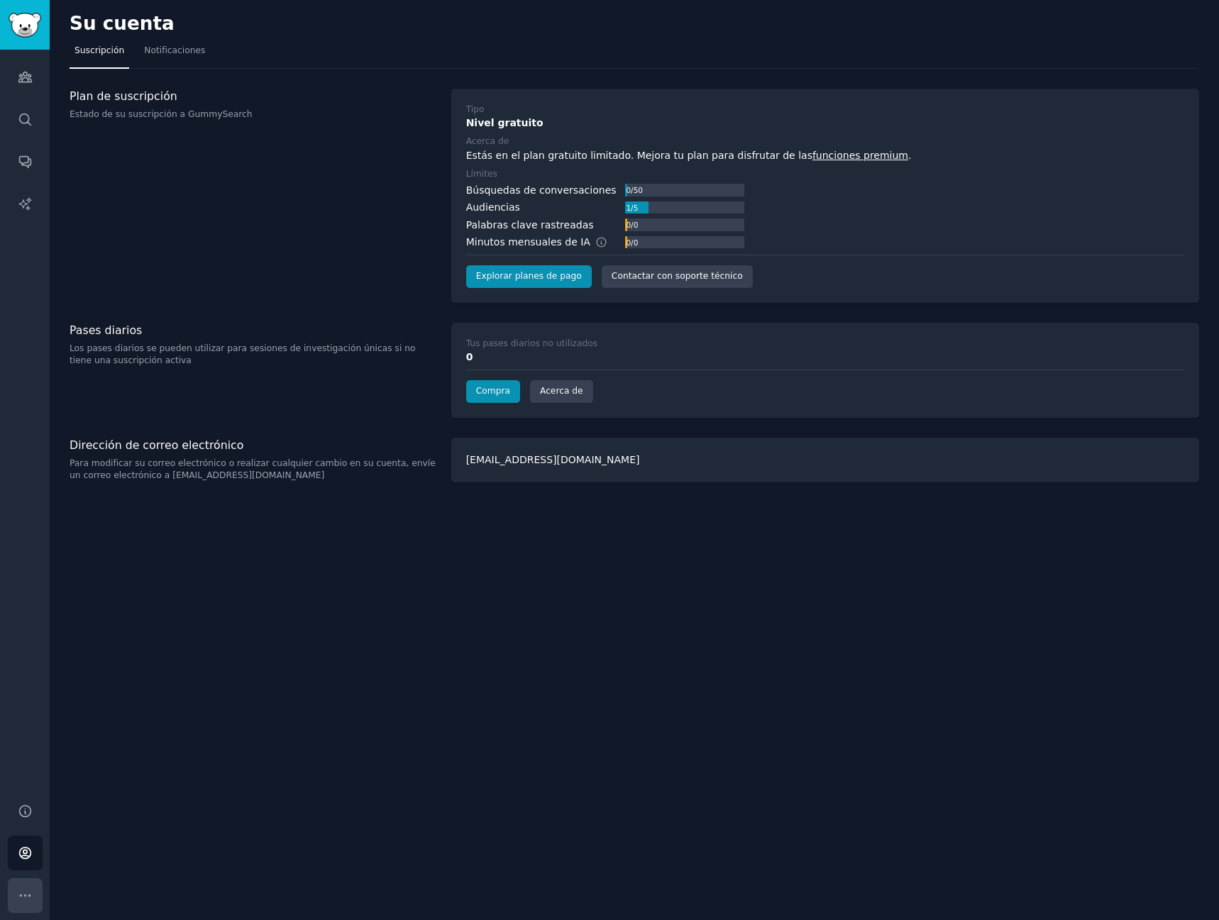
click at [21, 894] on icon "Barra lateral" at bounding box center [25, 896] width 15 height 15
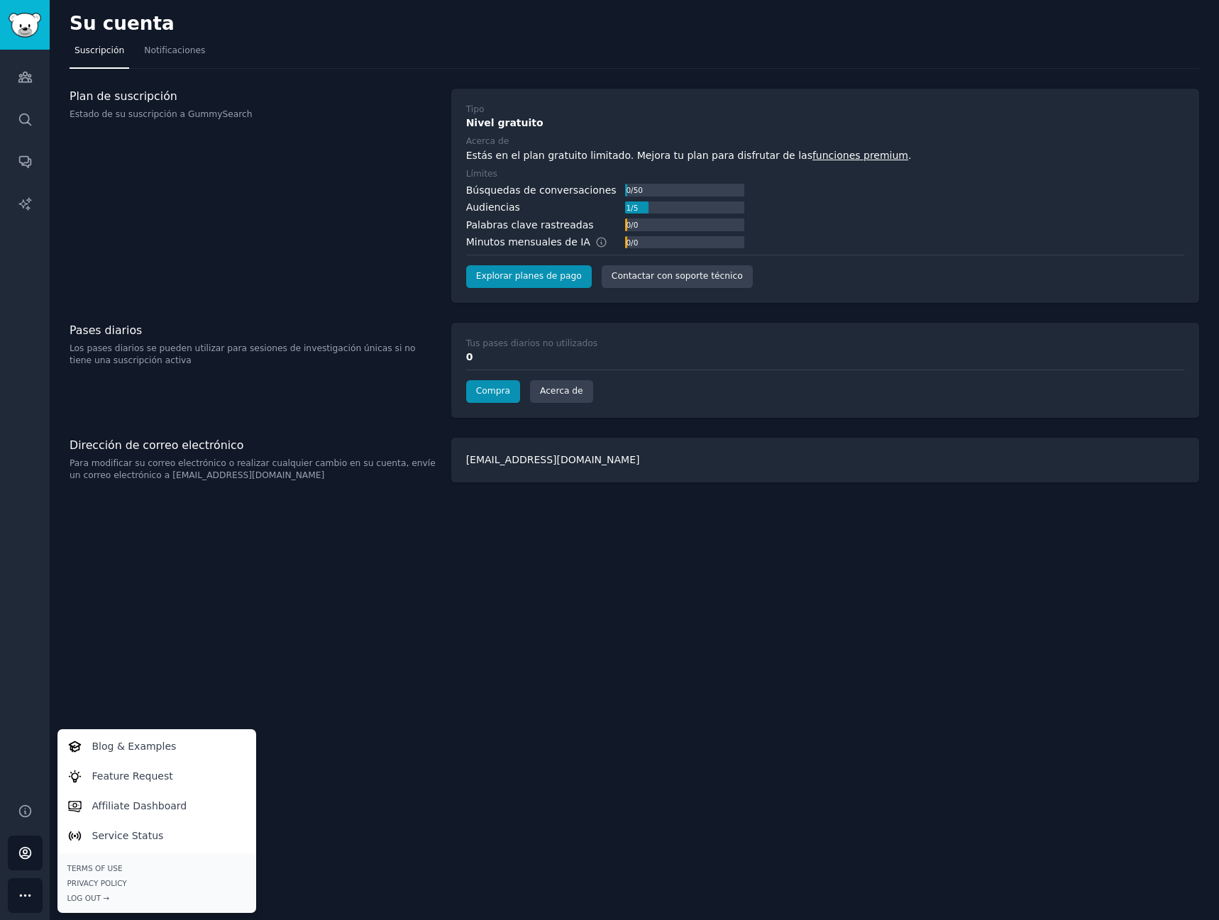
click at [496, 684] on div "Su cuenta Suscripción Notificaciones Plan de suscripción Estado de su suscripci…" at bounding box center [635, 460] width 1170 height 920
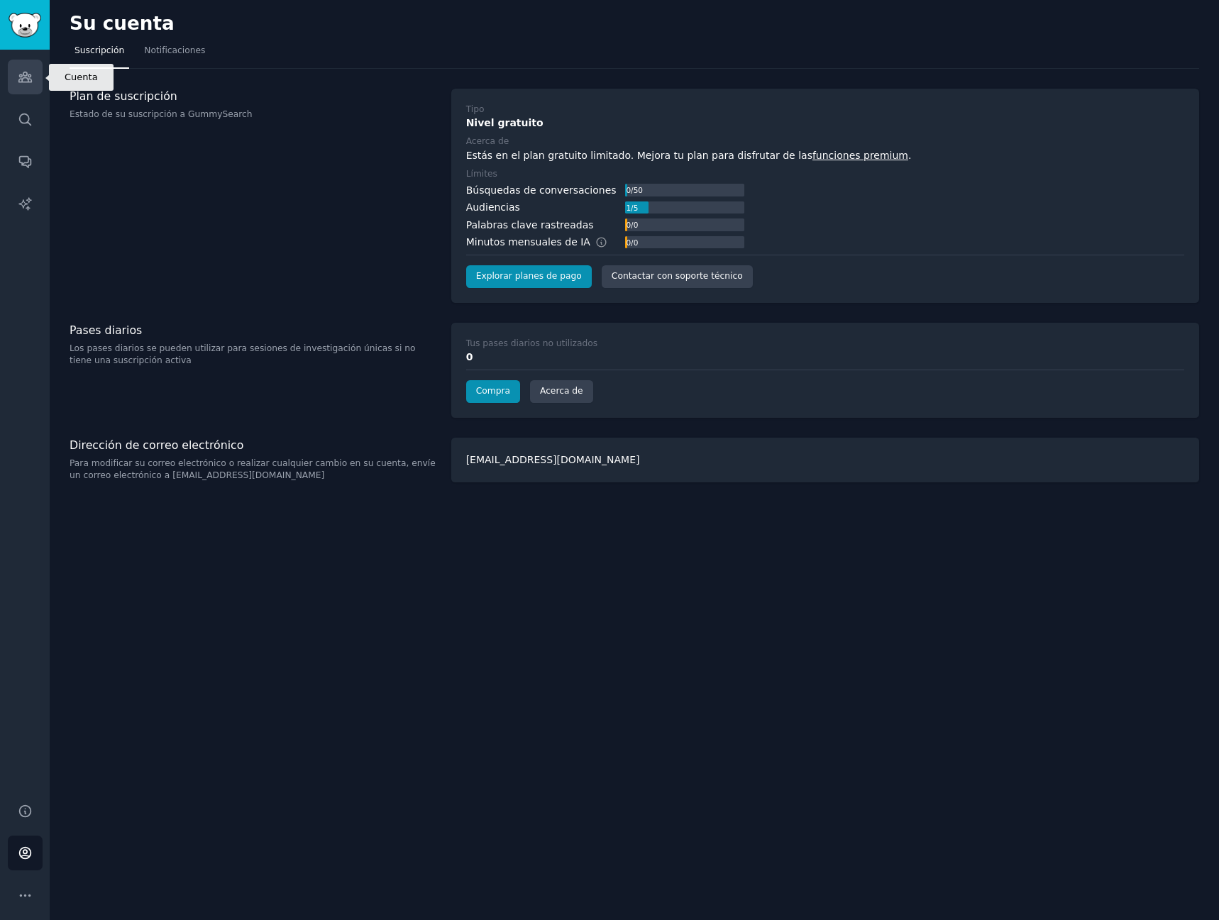
click at [18, 85] on link "Audiencias" at bounding box center [25, 77] width 35 height 35
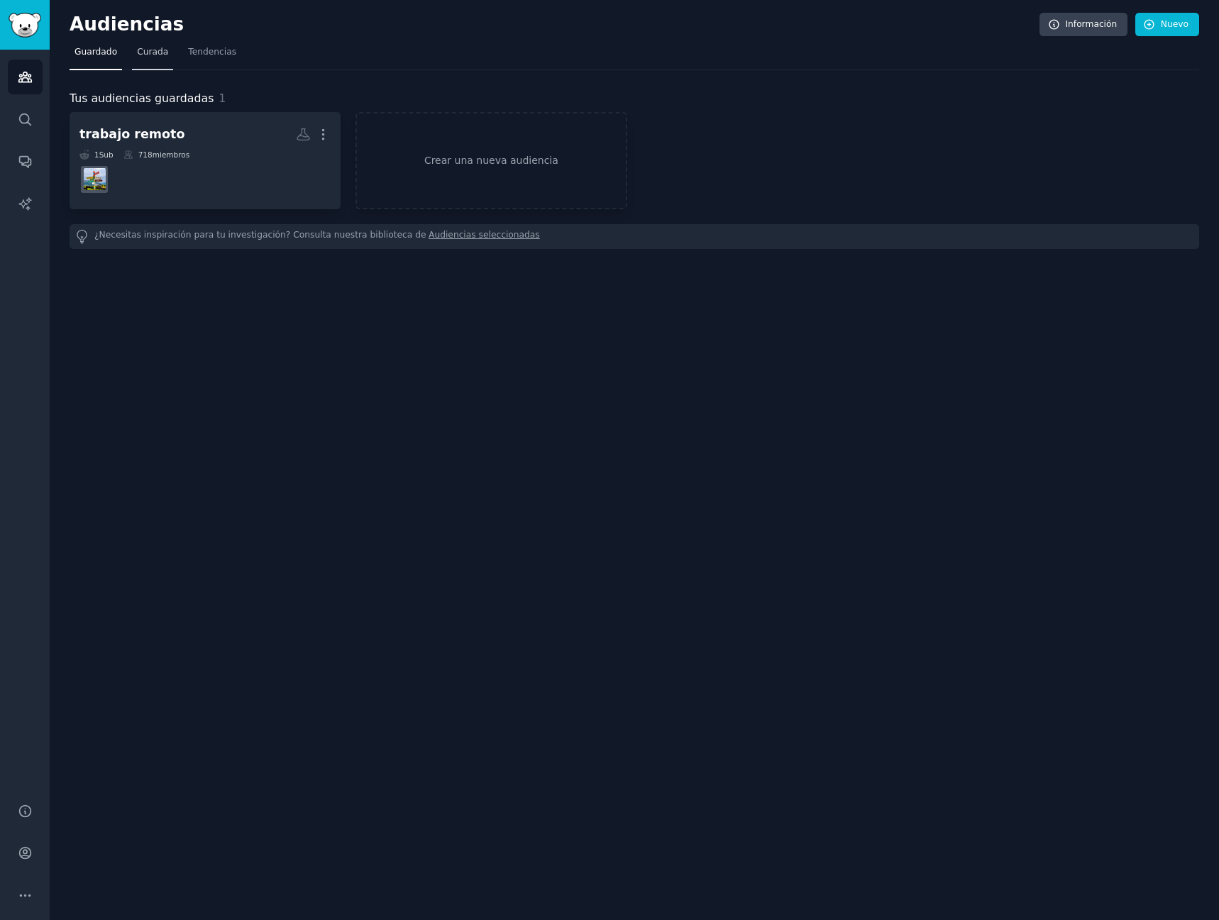
click at [160, 53] on font "Curada" at bounding box center [152, 52] width 31 height 10
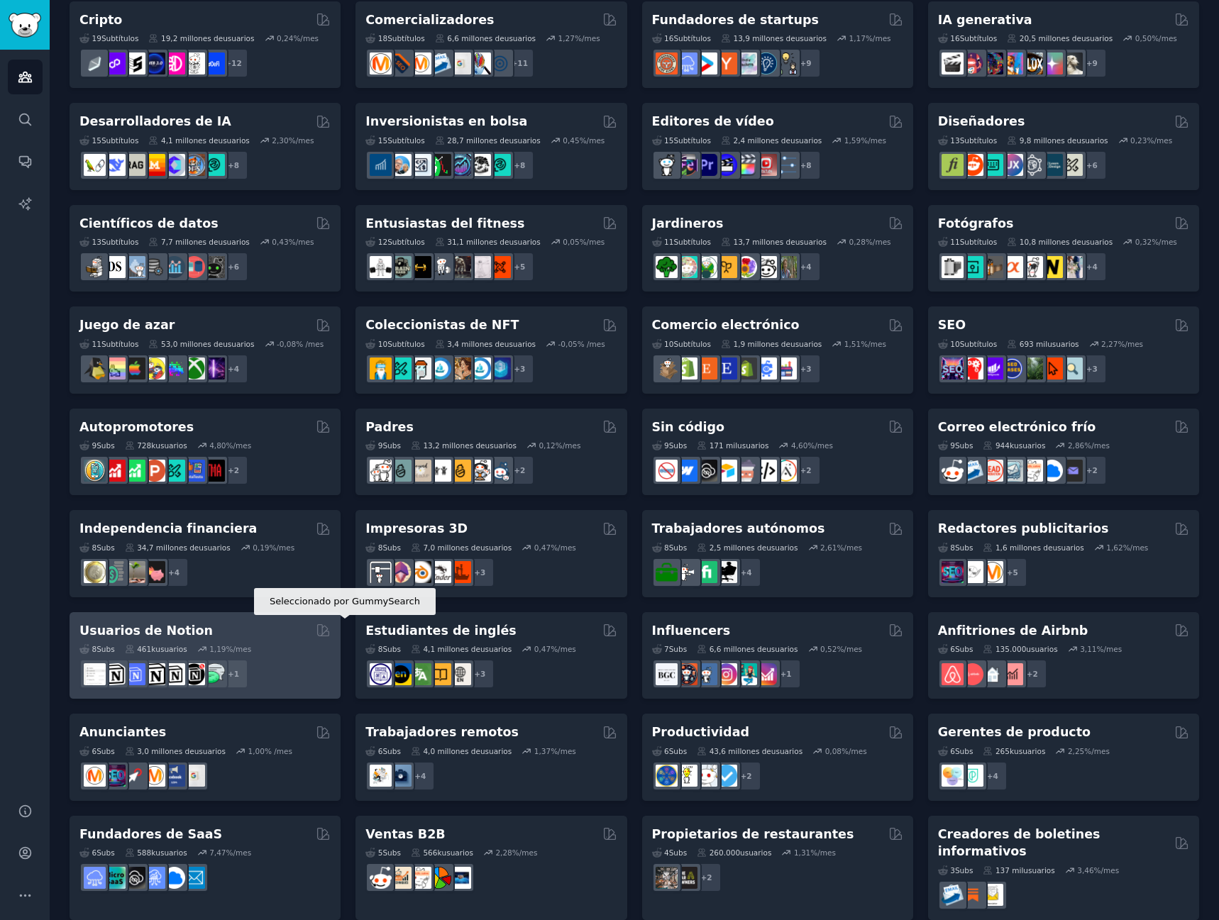
scroll to position [215, 0]
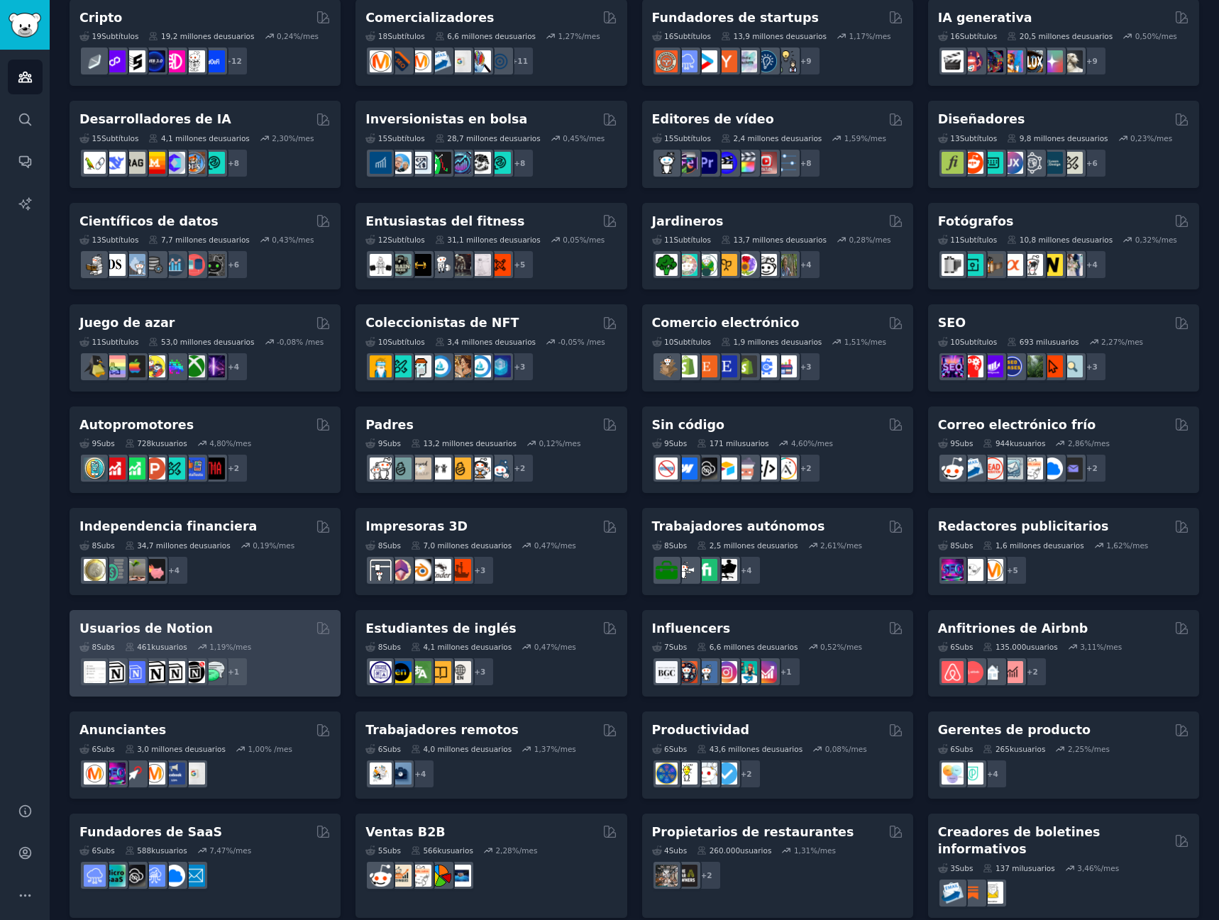
click at [304, 671] on div "+ 1" at bounding box center [204, 672] width 251 height 30
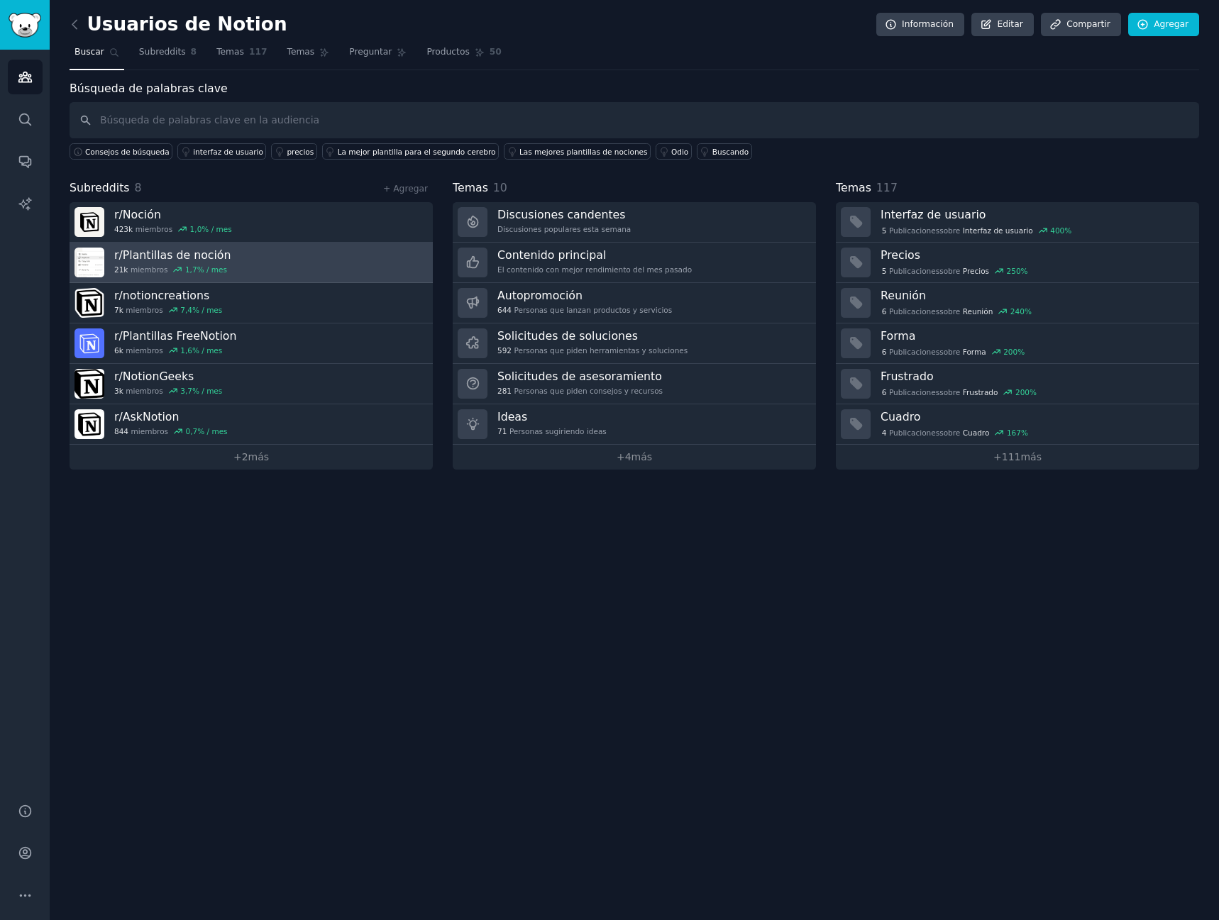
click at [250, 267] on link "r/ Plantillas de noción 21k miembros 1,7 % / mes" at bounding box center [251, 263] width 363 height 40
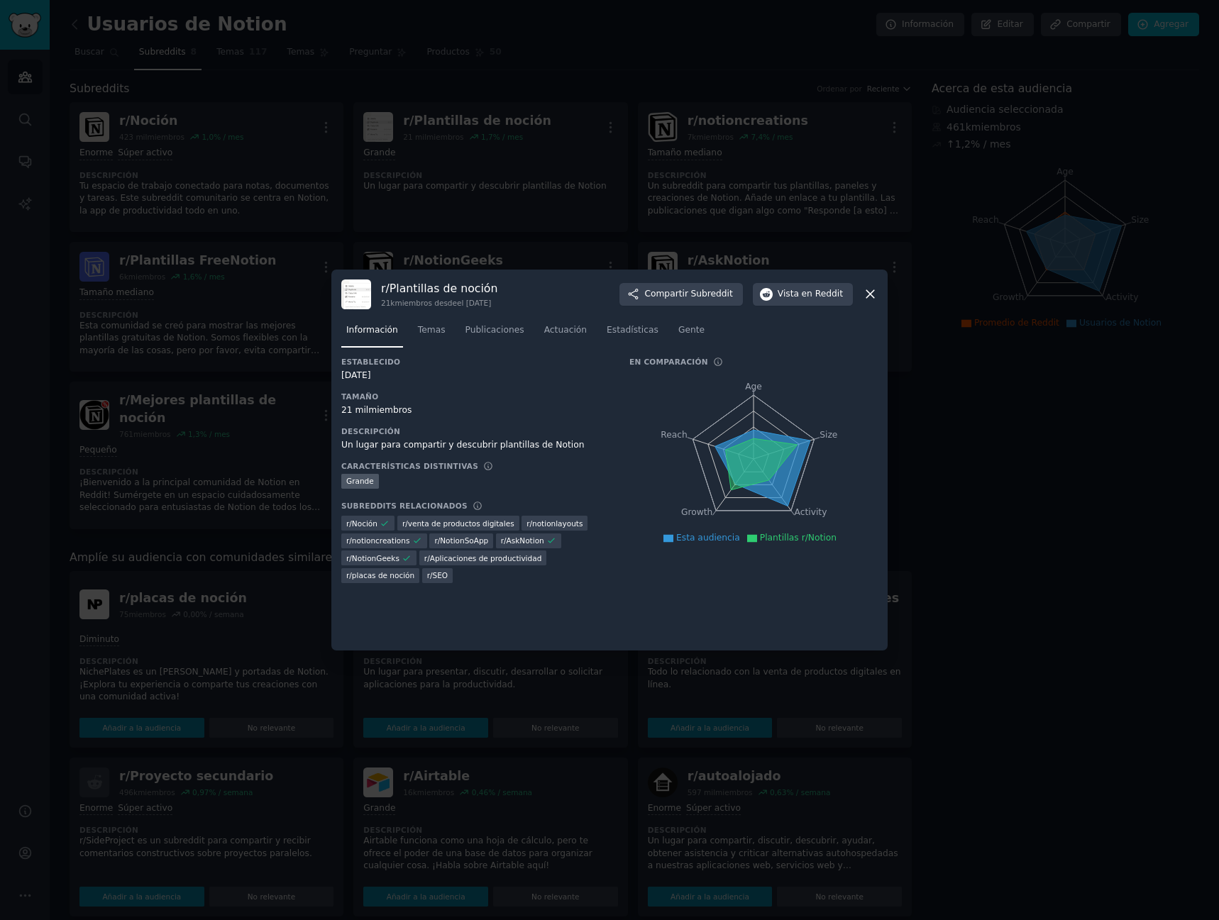
click at [174, 338] on div at bounding box center [609, 460] width 1219 height 920
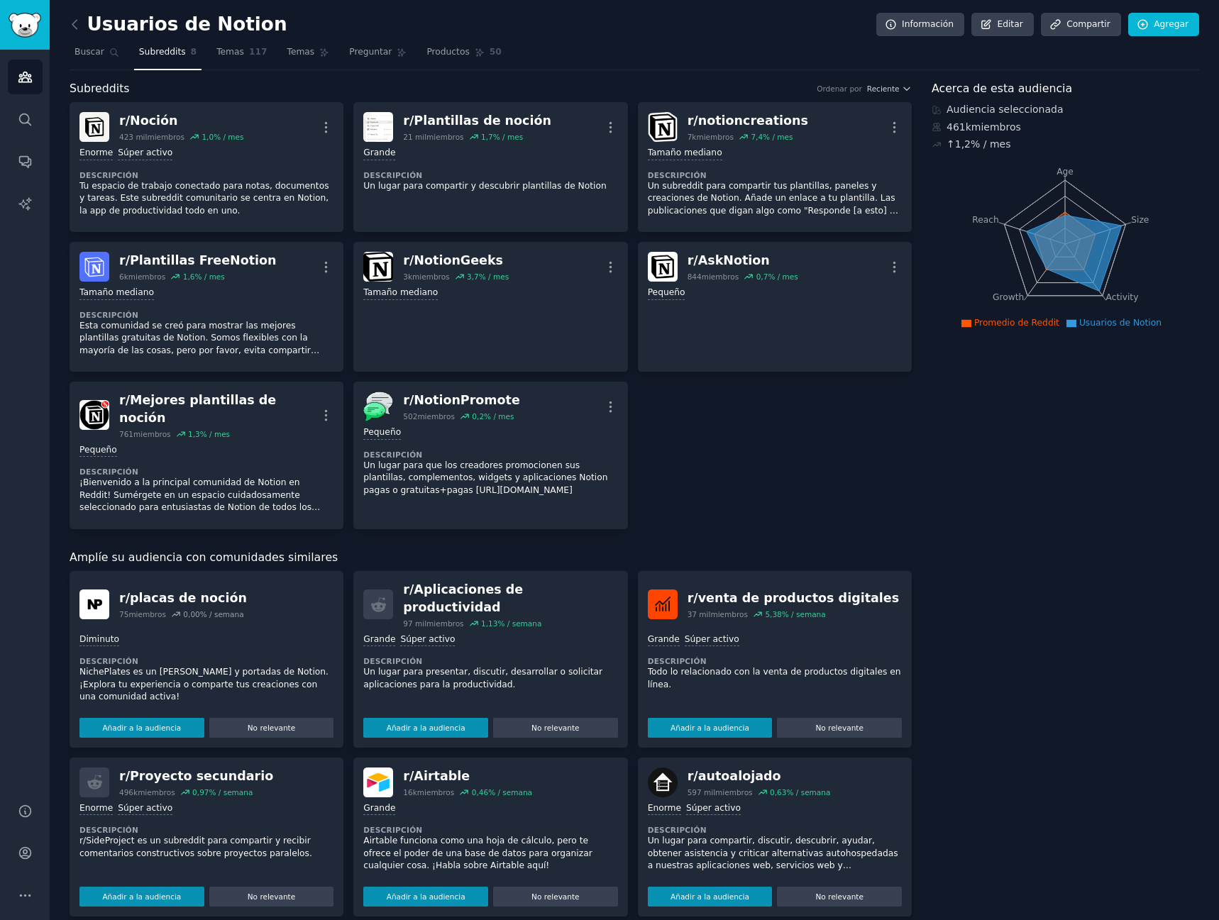
click at [810, 610] on font "% / semana" at bounding box center [804, 614] width 44 height 9
click at [710, 591] on font "venta de productos digitales" at bounding box center [798, 598] width 201 height 14
click at [825, 656] on dt "Descripción" at bounding box center [775, 661] width 254 height 10
